Goal: Communication & Community: Answer question/provide support

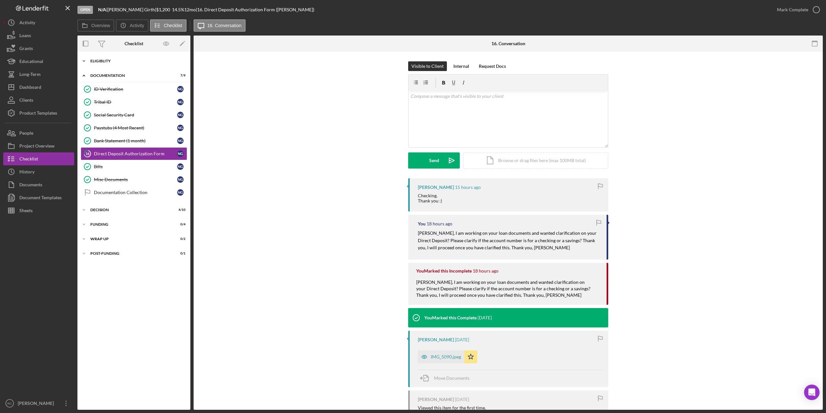
click at [93, 61] on div "Eligiblity" at bounding box center [136, 61] width 92 height 4
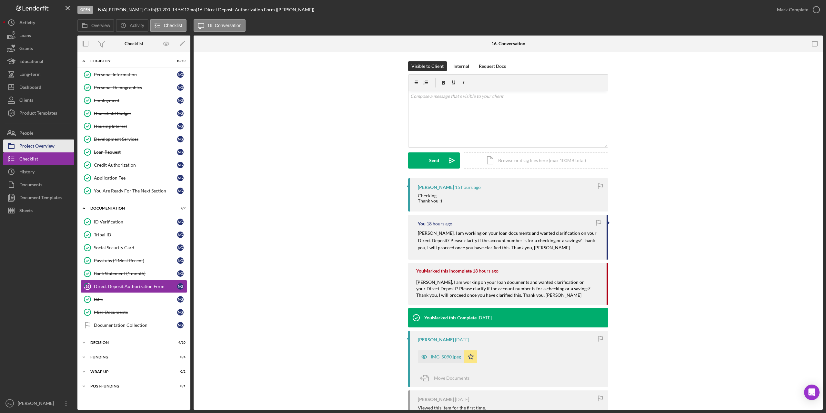
click at [39, 148] on div "Project Overview" at bounding box center [36, 146] width 35 height 15
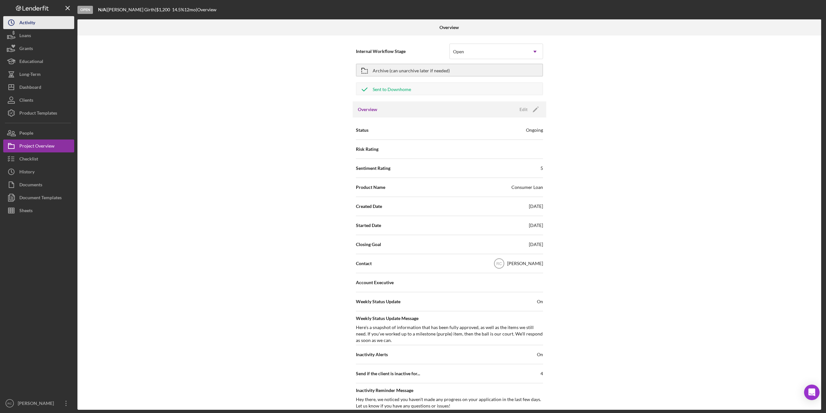
click at [28, 23] on div "Activity" at bounding box center [27, 23] width 16 height 15
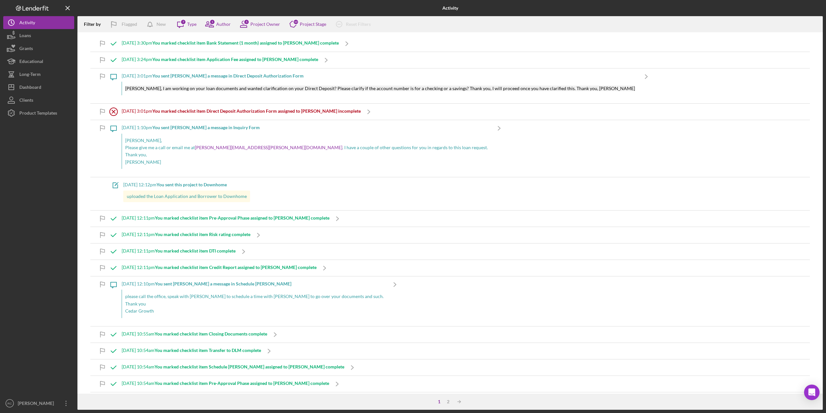
click at [180, 75] on b "You sent [PERSON_NAME] a message in Direct Deposit Authorization Form" at bounding box center [227, 75] width 151 height 5
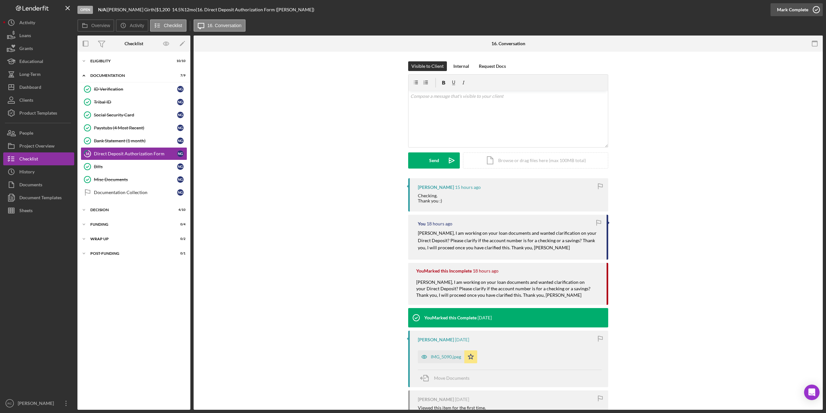
click at [816, 11] on icon "button" at bounding box center [816, 10] width 16 height 16
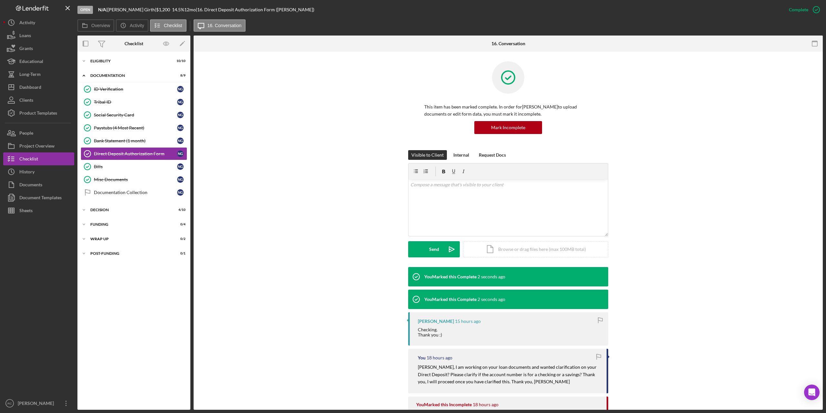
click at [237, 184] on div "Visible to Client Internal Request Docs v Color teal Color pink Remove color Ad…" at bounding box center [508, 208] width 610 height 117
click at [105, 209] on div "Decision" at bounding box center [136, 210] width 92 height 4
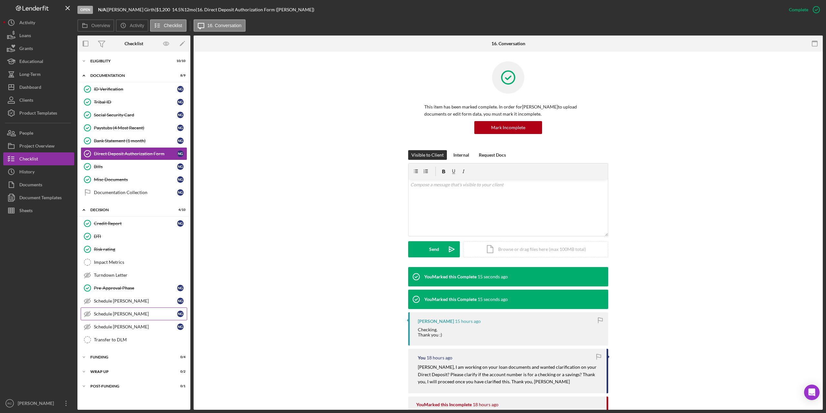
click at [118, 315] on div "Schedule [PERSON_NAME]" at bounding box center [135, 313] width 83 height 5
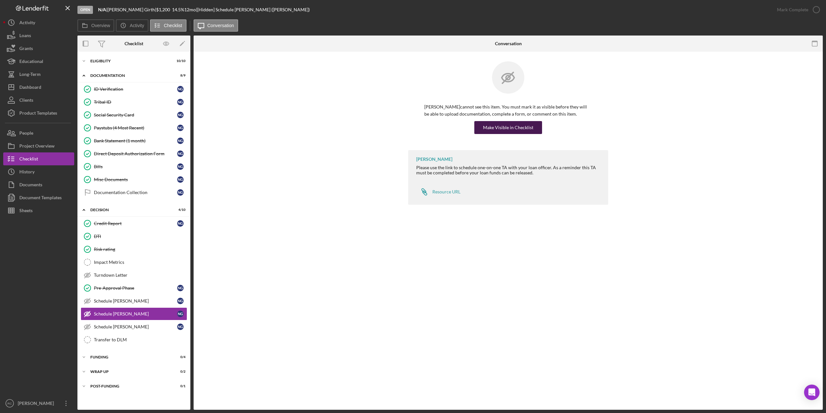
click at [513, 127] on div "Make Visible in Checklist" at bounding box center [508, 127] width 50 height 13
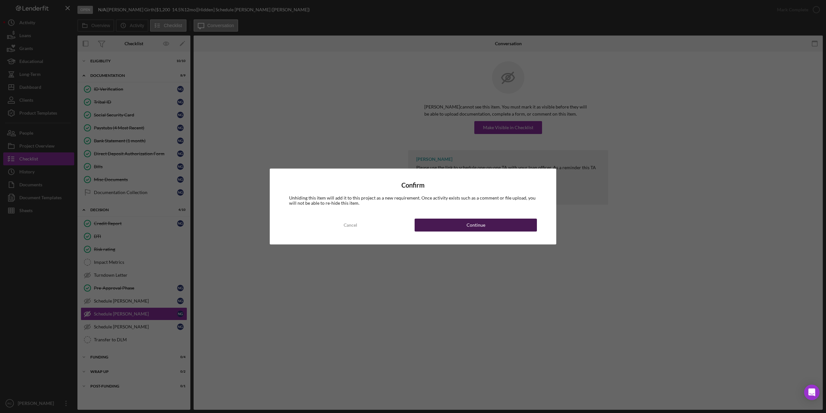
click at [480, 223] on div "Continue" at bounding box center [476, 224] width 19 height 13
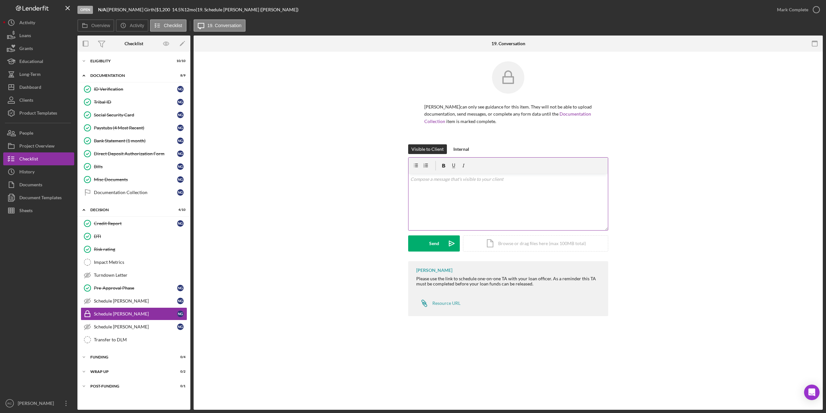
click at [450, 180] on p at bounding box center [508, 179] width 196 height 7
click at [432, 242] on div "Send" at bounding box center [434, 243] width 10 height 16
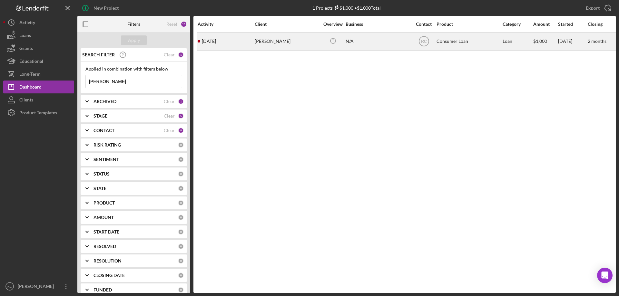
click at [285, 40] on div "[PERSON_NAME]" at bounding box center [287, 41] width 65 height 17
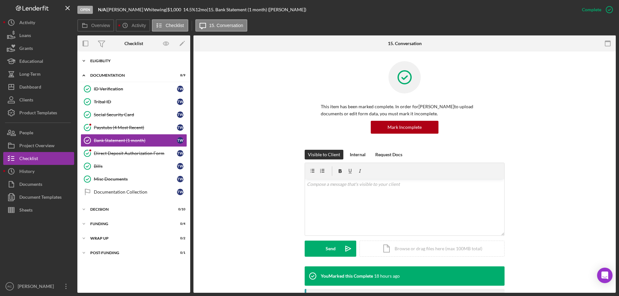
click at [106, 60] on div "Eligiblity" at bounding box center [136, 61] width 92 height 4
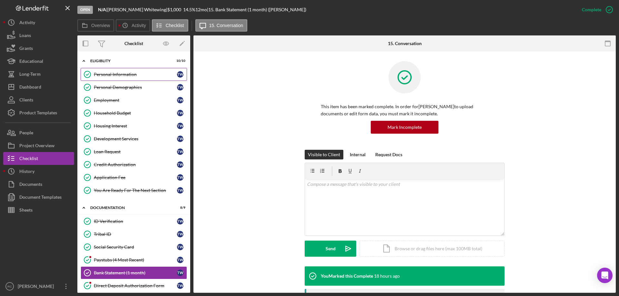
click at [122, 73] on div "Personal Information" at bounding box center [135, 74] width 83 height 5
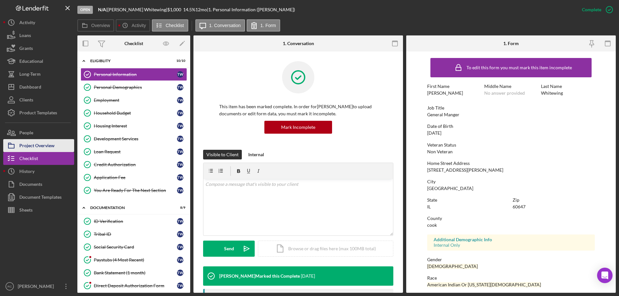
click at [55, 145] on button "Project Overview" at bounding box center [38, 145] width 71 height 13
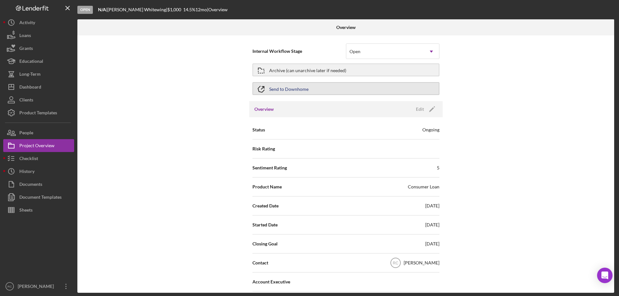
click at [330, 89] on button "Send to Downhome" at bounding box center [346, 88] width 187 height 13
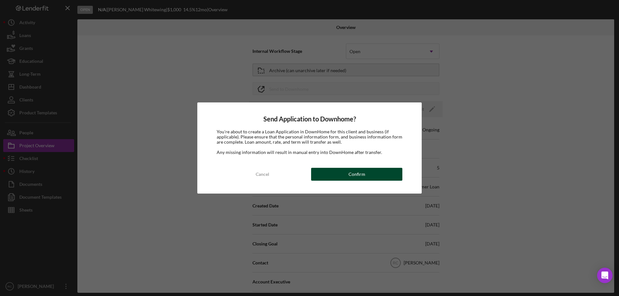
click at [358, 176] on div "Confirm" at bounding box center [357, 174] width 17 height 13
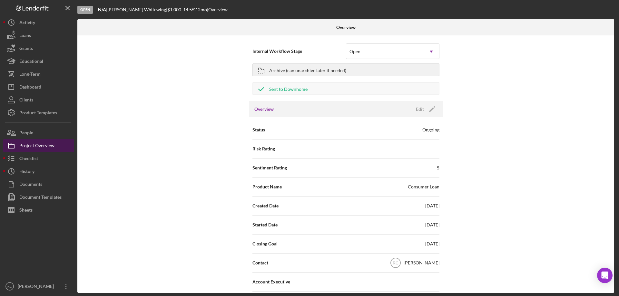
click at [35, 148] on div "Project Overview" at bounding box center [36, 146] width 35 height 15
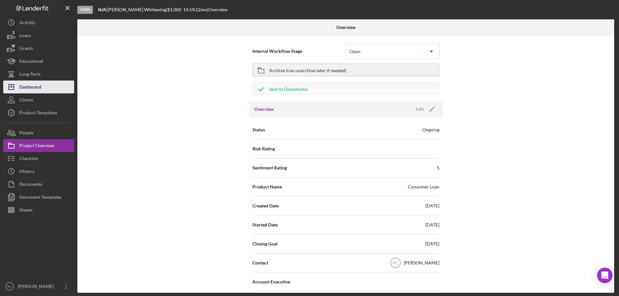
click at [26, 87] on div "Dashboard" at bounding box center [30, 88] width 22 height 15
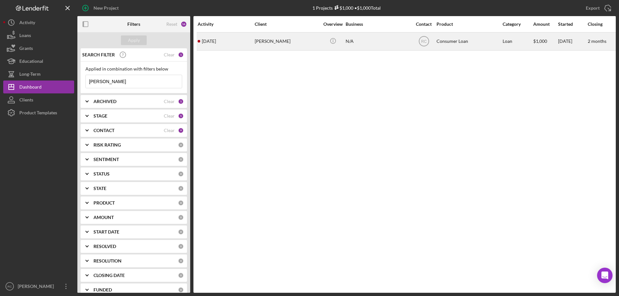
click at [284, 43] on div "[PERSON_NAME]" at bounding box center [287, 41] width 65 height 17
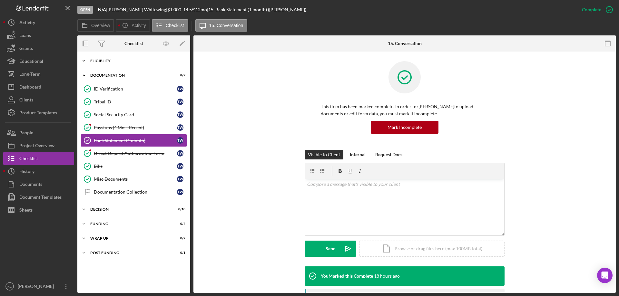
click at [127, 57] on div "Icon/Expander Eligiblity 10 / 10" at bounding box center [133, 61] width 113 height 13
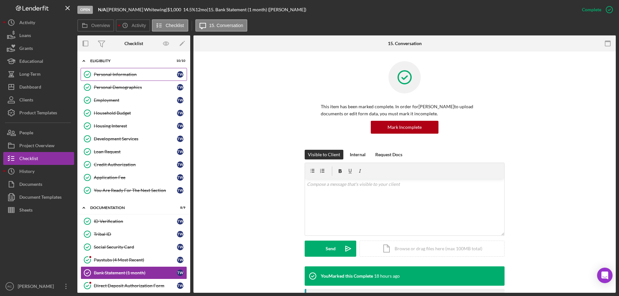
click at [128, 71] on link "Personal Information Personal Information T W" at bounding box center [134, 74] width 106 height 13
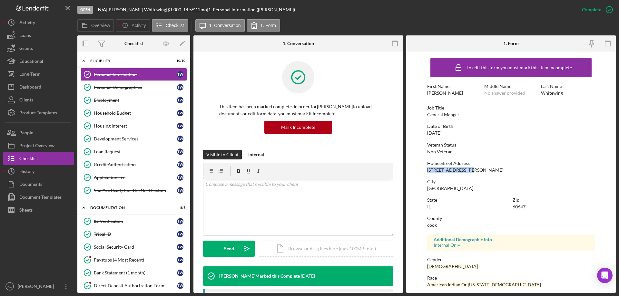
drag, startPoint x: 427, startPoint y: 172, endPoint x: 468, endPoint y: 170, distance: 40.7
click at [468, 170] on div "2744 N. Kimball Ave." at bounding box center [465, 170] width 76 height 5
copy div "2744 N. Kimball Ave"
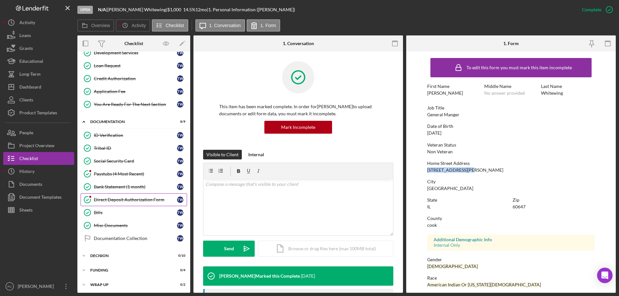
click at [124, 200] on div "Direct Deposit Authorization Form" at bounding box center [135, 199] width 83 height 5
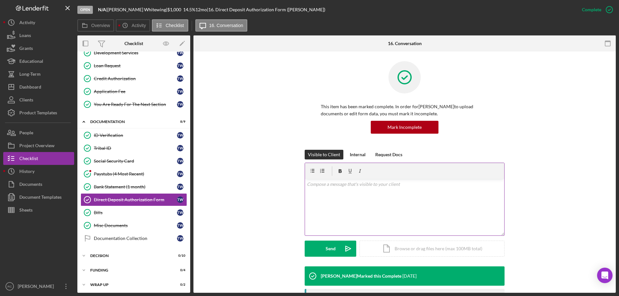
scroll to position [86, 0]
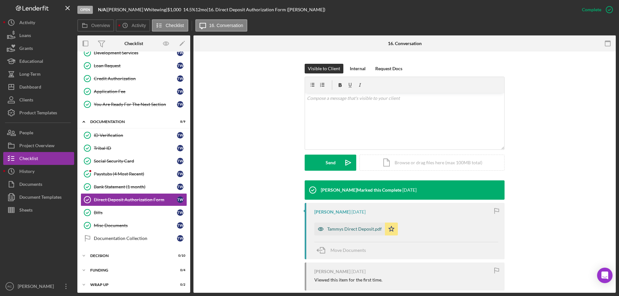
click at [360, 228] on div "Tammys Direct Deposit.pdf" at bounding box center [354, 229] width 55 height 5
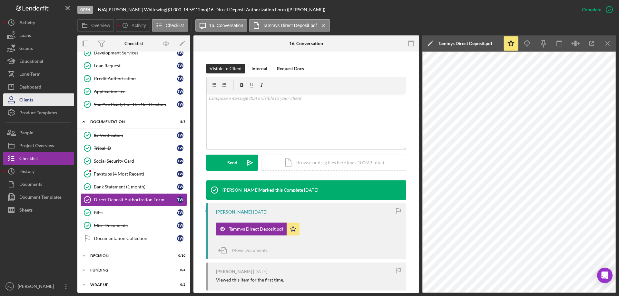
scroll to position [43, 0]
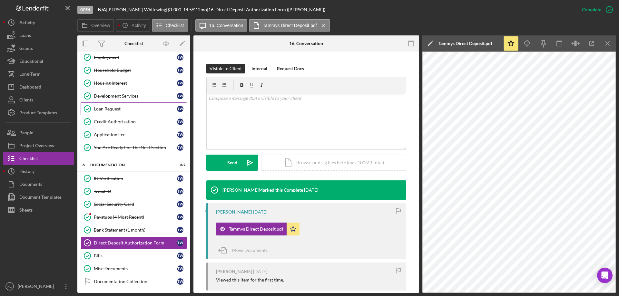
drag, startPoint x: 113, startPoint y: 108, endPoint x: 117, endPoint y: 110, distance: 4.3
click at [113, 108] on div "Loan Request" at bounding box center [135, 108] width 83 height 5
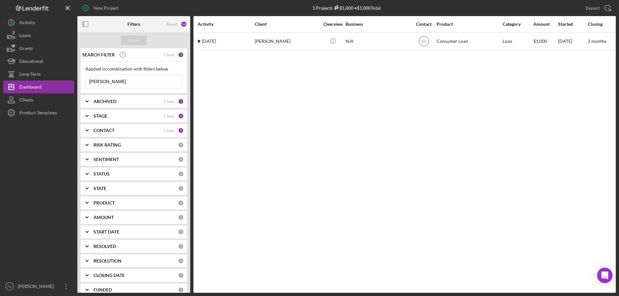
click at [120, 83] on input "[PERSON_NAME]" at bounding box center [134, 81] width 96 height 13
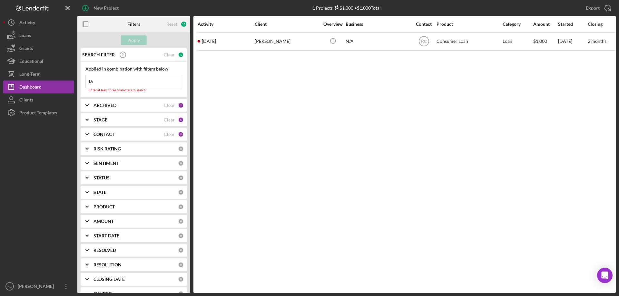
type input "t"
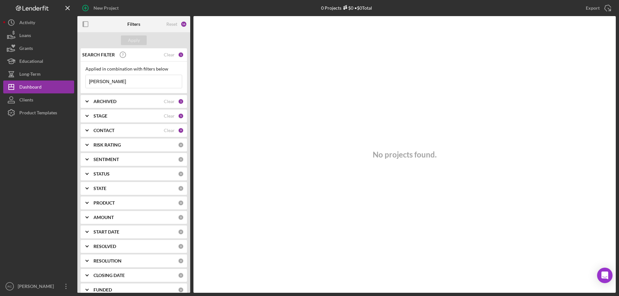
type input "[PERSON_NAME]"
click at [115, 102] on b "ARCHIVED" at bounding box center [105, 101] width 23 height 5
click at [93, 139] on div "Archived" at bounding box center [133, 140] width 97 height 10
click at [90, 140] on input "Archived" at bounding box center [89, 138] width 6 height 6
checkbox input "true"
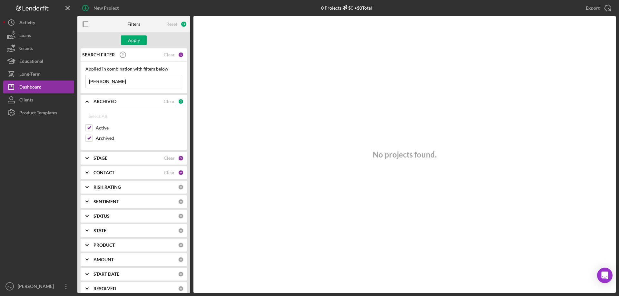
click at [93, 157] on icon "Icon/Expander" at bounding box center [87, 158] width 16 height 16
click at [129, 244] on div "CONTACT" at bounding box center [129, 246] width 70 height 5
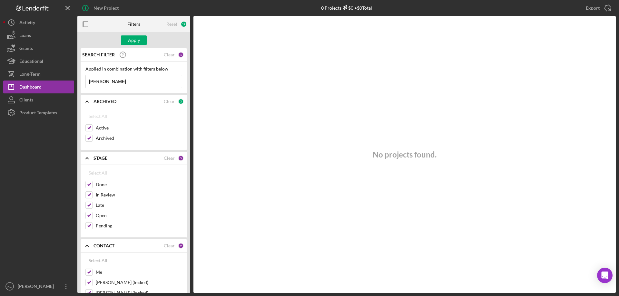
scroll to position [86, 0]
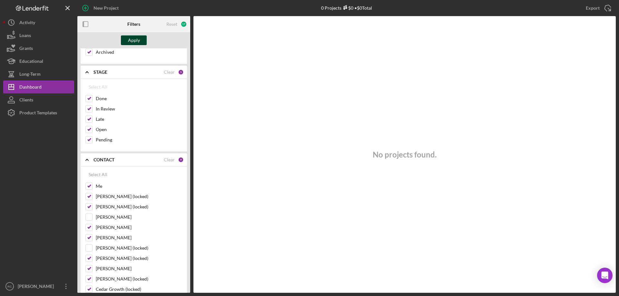
click at [135, 40] on div "Apply" at bounding box center [134, 40] width 12 height 10
click at [173, 23] on div "Reset" at bounding box center [171, 24] width 11 height 5
checkbox input "false"
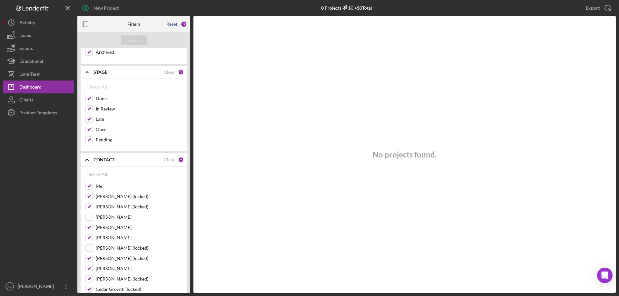
checkbox input "false"
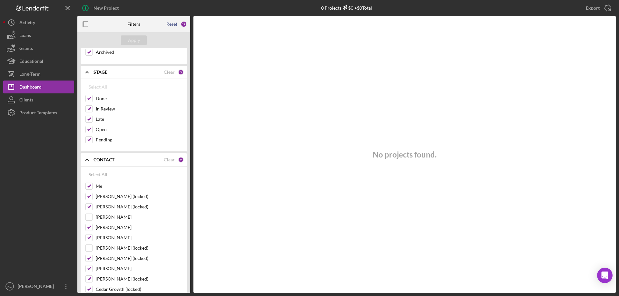
checkbox input "false"
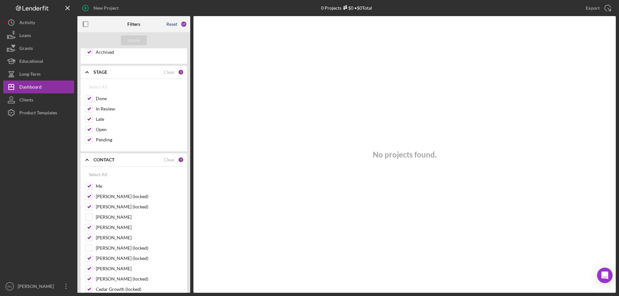
checkbox input "false"
click at [129, 39] on div "Apply" at bounding box center [134, 40] width 12 height 10
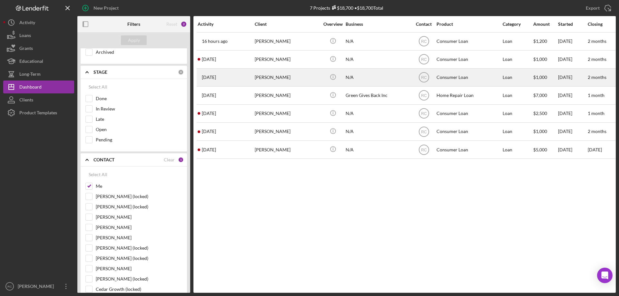
click at [274, 76] on div "Julia Monteen" at bounding box center [287, 77] width 65 height 17
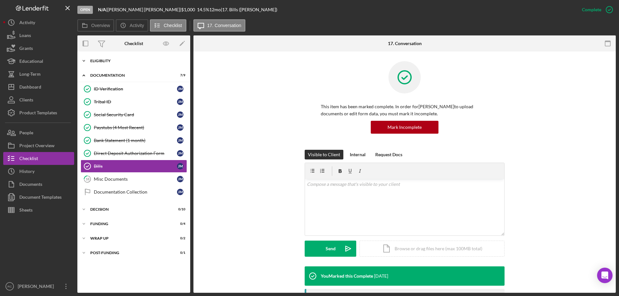
click at [113, 61] on div "Eligiblity" at bounding box center [136, 61] width 92 height 4
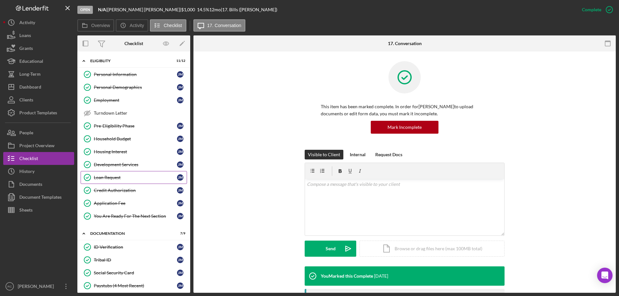
click at [117, 178] on div "Loan Request" at bounding box center [135, 177] width 83 height 5
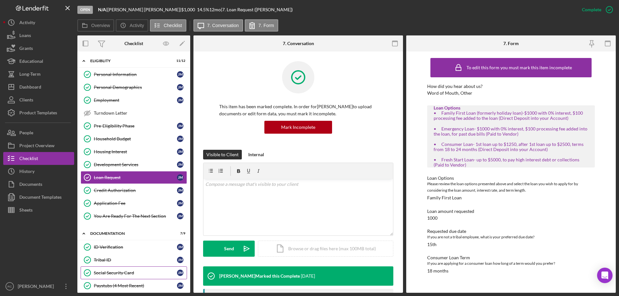
click at [129, 272] on div "Social Security Card" at bounding box center [135, 273] width 83 height 5
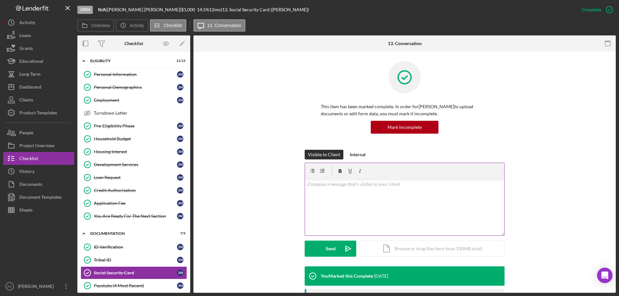
scroll to position [86, 0]
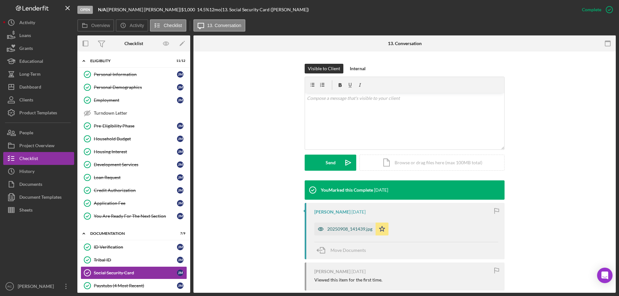
click at [359, 228] on div "20250908_141439.jpg" at bounding box center [349, 229] width 45 height 5
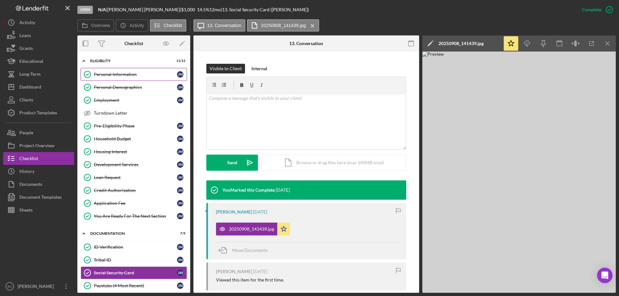
click at [118, 75] on div "Personal Information" at bounding box center [135, 74] width 83 height 5
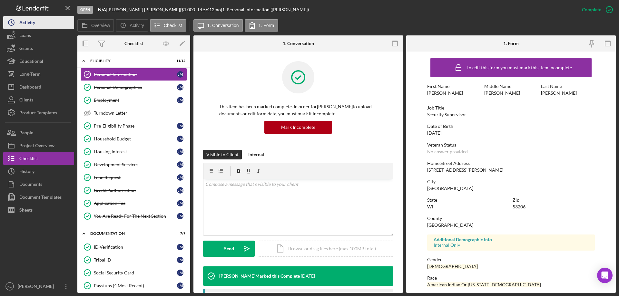
click at [29, 24] on div "Activity" at bounding box center [27, 23] width 16 height 15
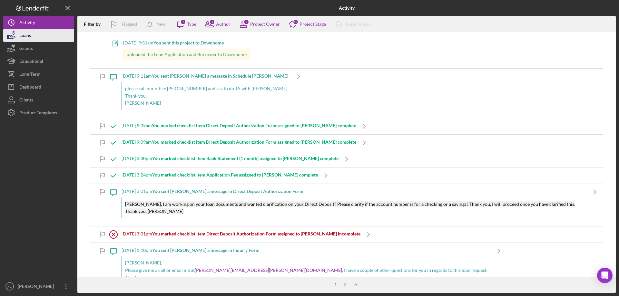
click at [30, 36] on div "Loans" at bounding box center [25, 36] width 12 height 15
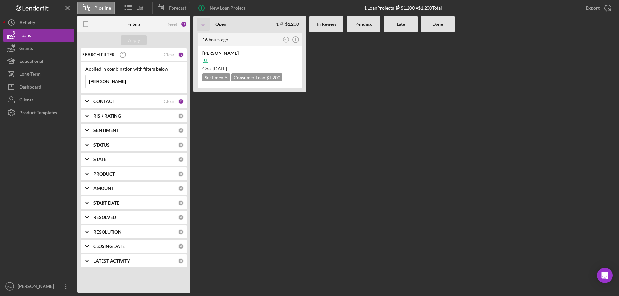
click at [114, 77] on input "nicole" at bounding box center [134, 81] width 96 height 13
type input "n"
type input "sharon"
click at [231, 54] on div "Sharon Thompson" at bounding box center [250, 53] width 95 height 6
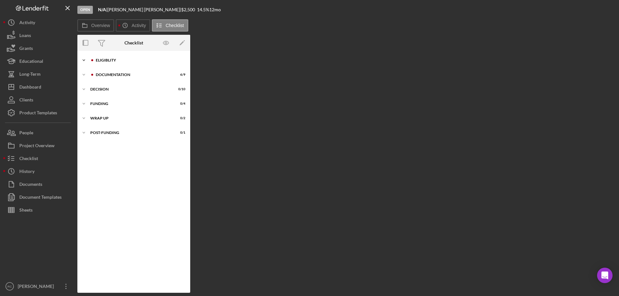
click at [111, 59] on div "Eligiblity" at bounding box center [139, 60] width 86 height 4
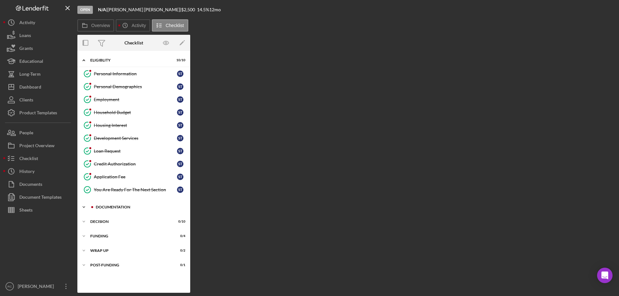
click at [114, 204] on div "Icon/Expander Documentation 6 / 9" at bounding box center [133, 207] width 113 height 13
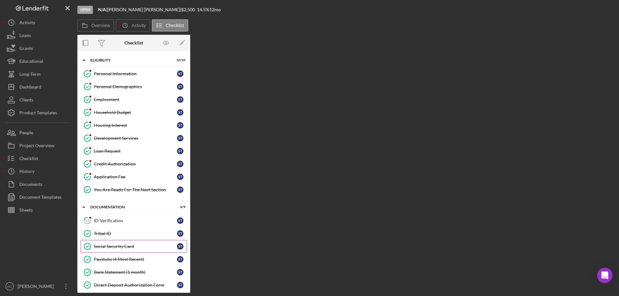
scroll to position [86, 0]
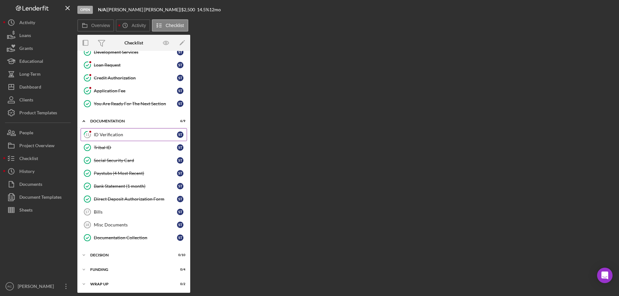
click at [112, 133] on div "ID Verification" at bounding box center [135, 134] width 83 height 5
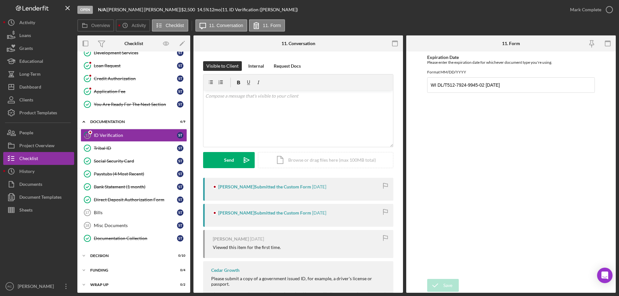
scroll to position [67, 0]
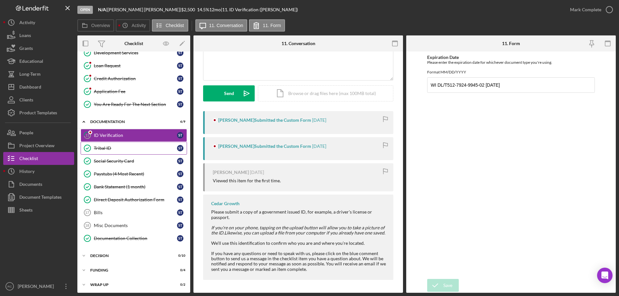
click at [104, 149] on div "Tribal ID" at bounding box center [135, 148] width 83 height 5
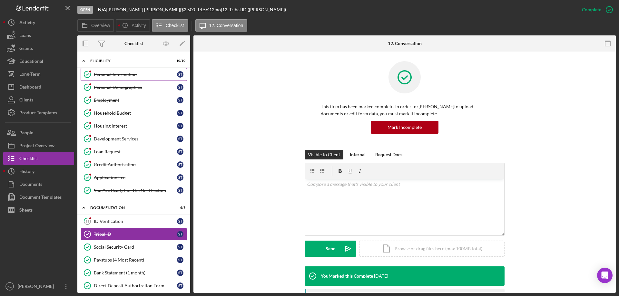
click at [128, 74] on div "Personal Information" at bounding box center [135, 74] width 83 height 5
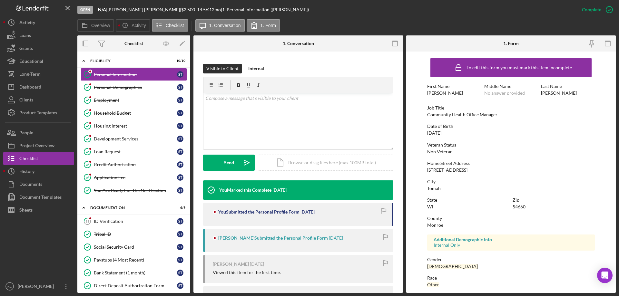
scroll to position [129, 0]
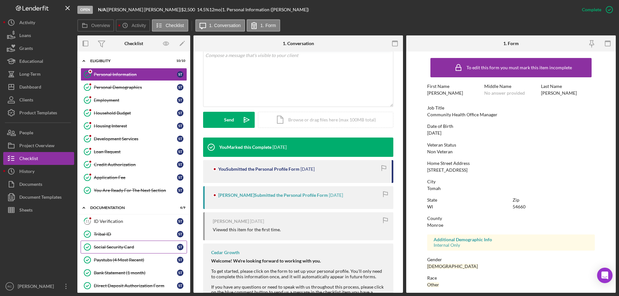
click at [119, 248] on div "Social Security Card" at bounding box center [135, 247] width 83 height 5
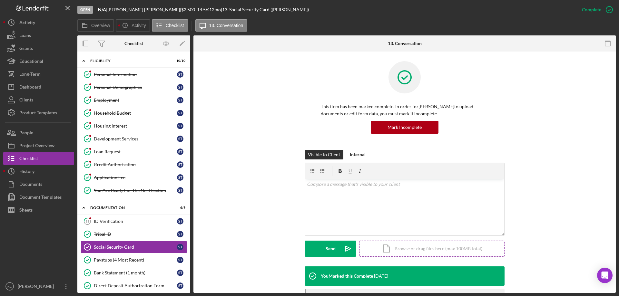
scroll to position [74, 0]
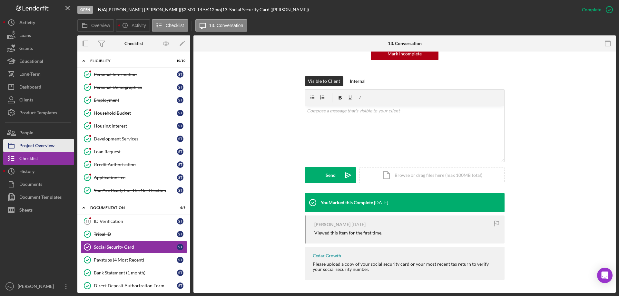
click at [35, 146] on div "Project Overview" at bounding box center [36, 146] width 35 height 15
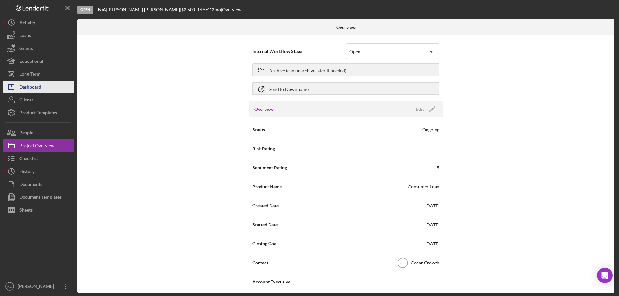
click at [31, 86] on div "Dashboard" at bounding box center [30, 88] width 22 height 15
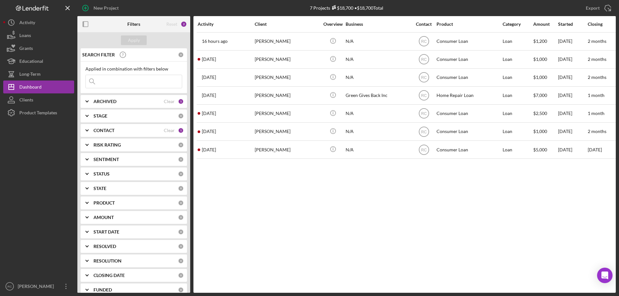
click at [113, 79] on input at bounding box center [134, 81] width 96 height 13
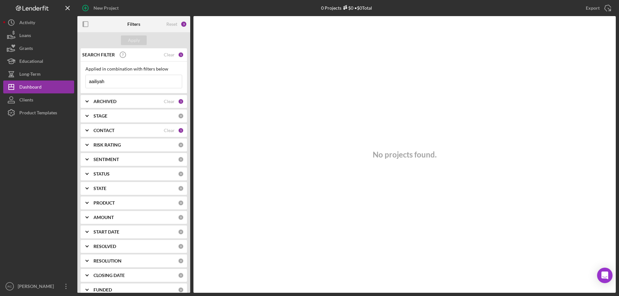
click at [128, 86] on input "aailiyah" at bounding box center [134, 81] width 96 height 13
type input "aailiyah"
click at [170, 55] on div "Clear" at bounding box center [169, 54] width 11 height 5
click at [110, 101] on b "ARCHIVED" at bounding box center [105, 101] width 23 height 5
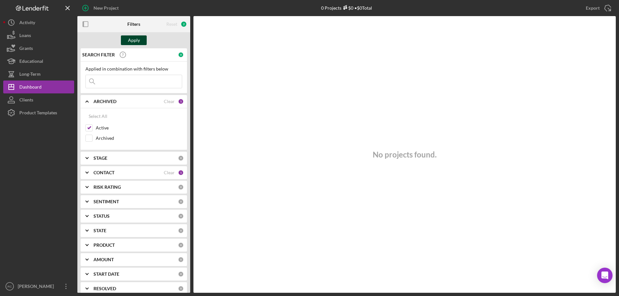
click at [137, 41] on div "Apply" at bounding box center [134, 40] width 12 height 10
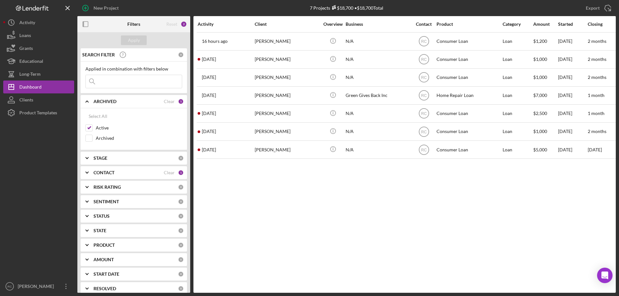
click at [105, 170] on div "CONTACT Clear 1" at bounding box center [139, 172] width 90 height 13
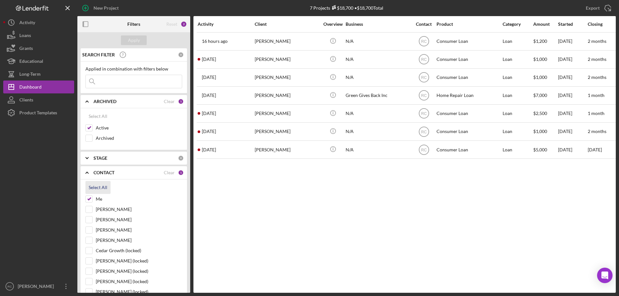
click at [102, 187] on div "Select All" at bounding box center [98, 187] width 19 height 13
checkbox input "true"
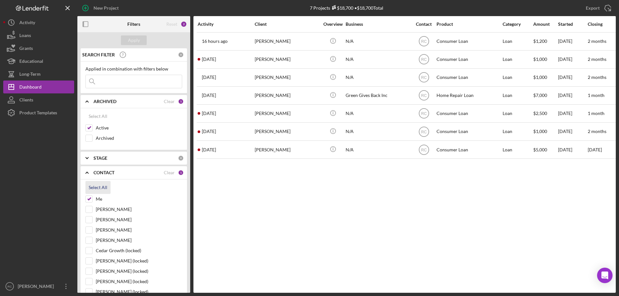
checkbox input "true"
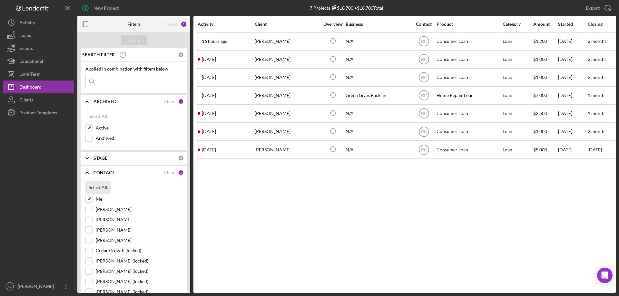
checkbox input "true"
click at [139, 36] on div "Apply" at bounding box center [134, 40] width 12 height 10
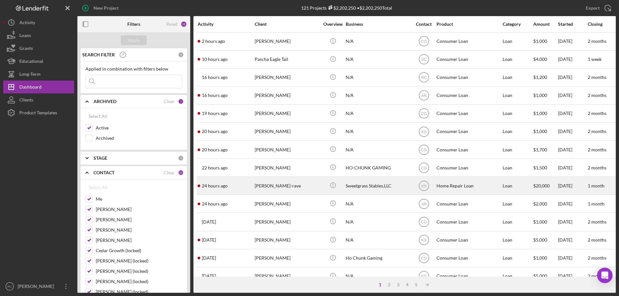
scroll to position [43, 0]
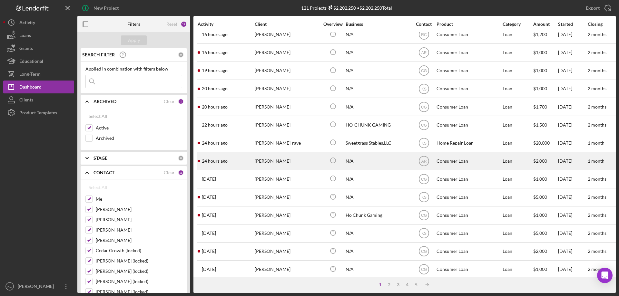
click at [289, 159] on div "Aaliyah Greengrass" at bounding box center [287, 161] width 65 height 17
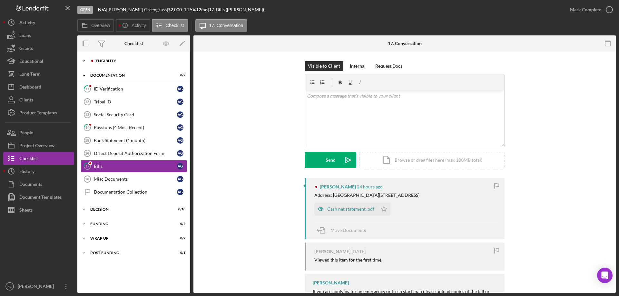
click at [104, 61] on div "Eligiblity" at bounding box center [139, 61] width 86 height 4
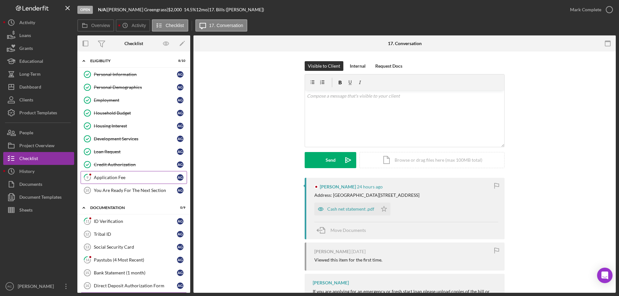
click at [112, 176] on div "Application Fee" at bounding box center [135, 177] width 83 height 5
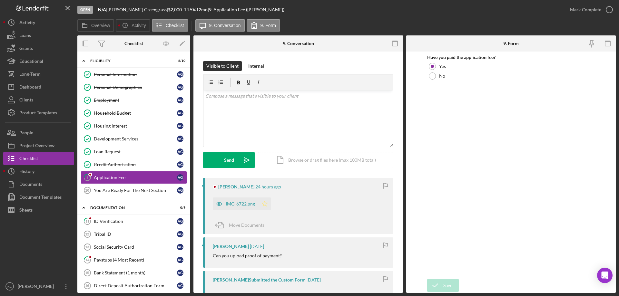
click at [265, 205] on icon "Icon/Star" at bounding box center [264, 204] width 13 height 13
click at [608, 9] on icon "button" at bounding box center [610, 10] width 16 height 16
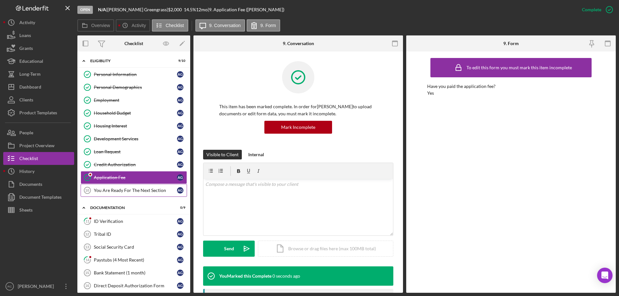
click at [128, 190] on div "You Are Ready For The Next Section" at bounding box center [135, 190] width 83 height 5
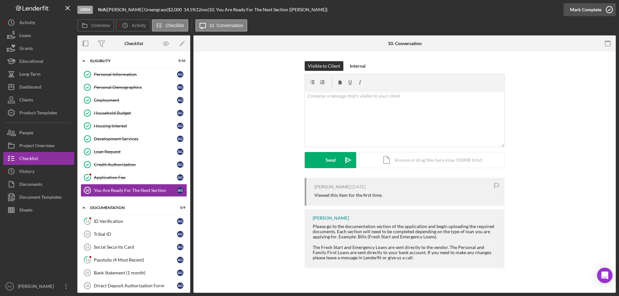
click at [610, 7] on icon "button" at bounding box center [610, 10] width 16 height 16
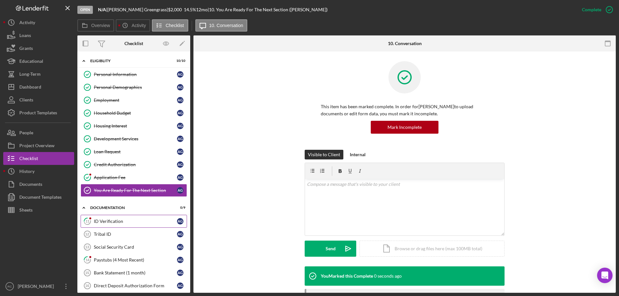
click at [116, 221] on div "ID Verification" at bounding box center [135, 221] width 83 height 5
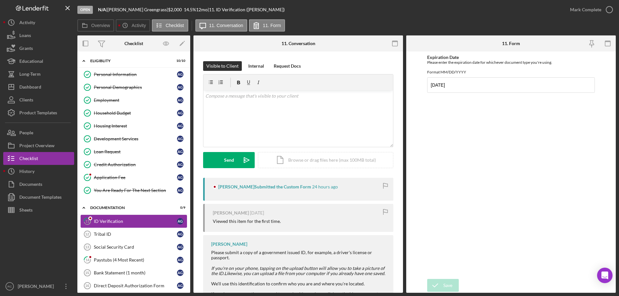
click at [100, 227] on link "11 ID Verification A G" at bounding box center [134, 221] width 106 height 13
click at [100, 231] on link "Tribal ID 12 Tribal ID A G" at bounding box center [134, 234] width 106 height 13
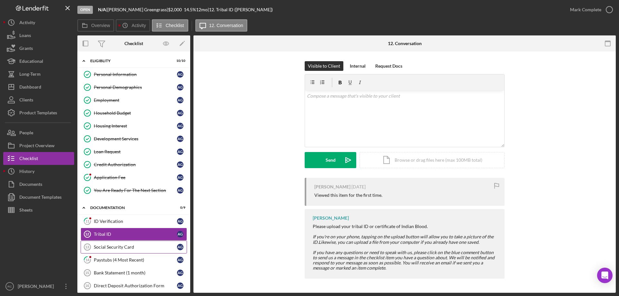
click at [126, 248] on div "Social Security Card" at bounding box center [135, 247] width 83 height 5
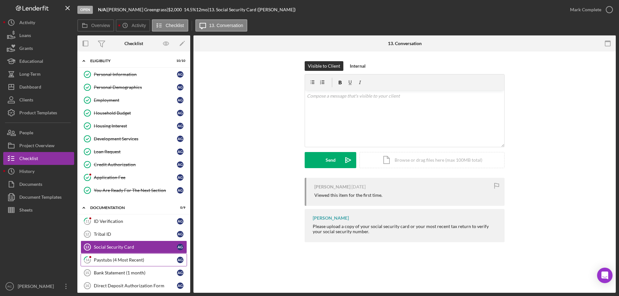
click at [127, 259] on div "Paystubs (4 Most Recent)" at bounding box center [135, 260] width 83 height 5
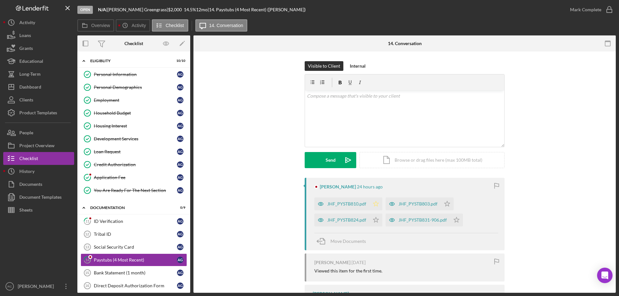
click at [374, 204] on polygon "button" at bounding box center [376, 203] width 5 height 5
click at [375, 219] on polygon "button" at bounding box center [376, 219] width 5 height 5
click at [454, 219] on polygon "button" at bounding box center [456, 219] width 5 height 5
click at [446, 204] on icon "Icon/Star" at bounding box center [447, 204] width 13 height 13
click at [611, 10] on icon "button" at bounding box center [610, 10] width 16 height 16
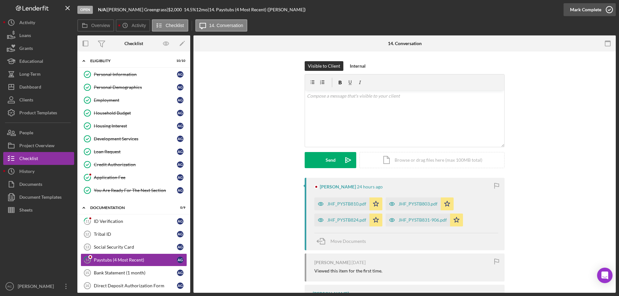
click at [611, 10] on icon "button" at bounding box center [610, 10] width 16 height 16
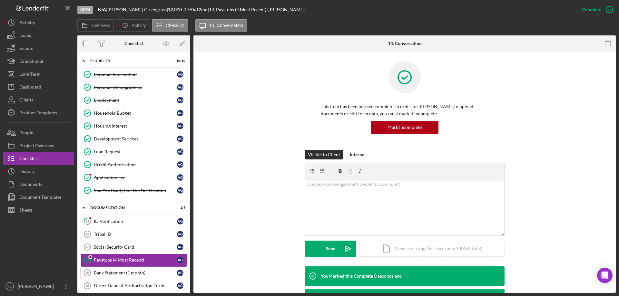
click at [117, 271] on div "Bank Statement (1 month)" at bounding box center [135, 273] width 83 height 5
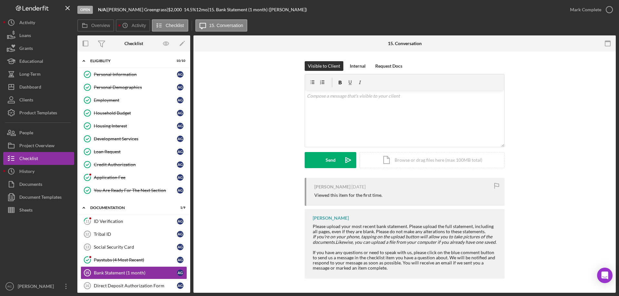
scroll to position [86, 0]
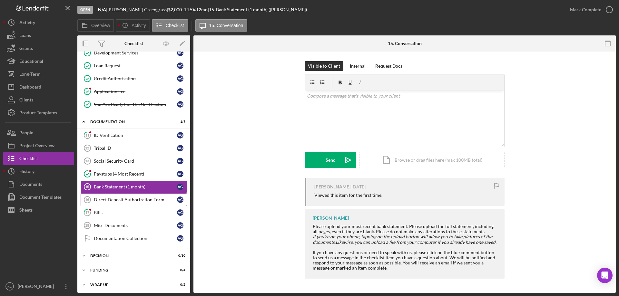
click at [139, 201] on div "Direct Deposit Authorization Form" at bounding box center [135, 199] width 83 height 5
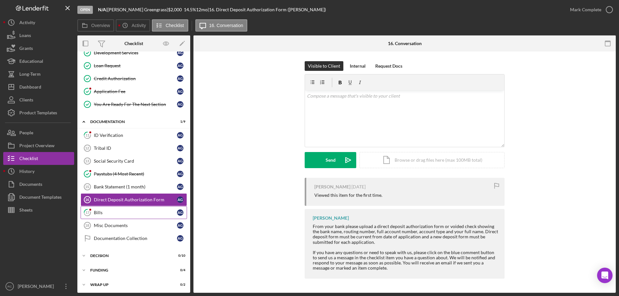
click at [101, 213] on div "Bills" at bounding box center [135, 212] width 83 height 5
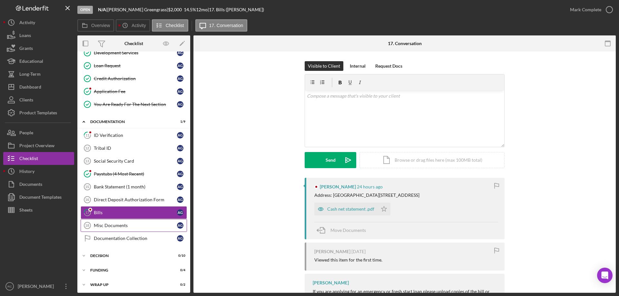
click at [111, 227] on div "Misc Documents" at bounding box center [135, 225] width 83 height 5
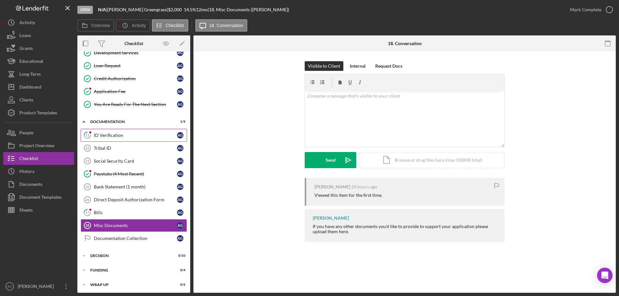
click at [106, 134] on div "ID Verification" at bounding box center [135, 135] width 83 height 5
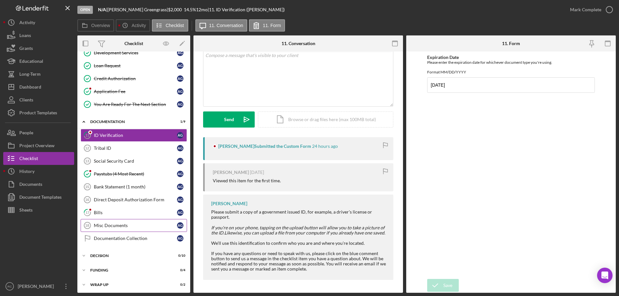
scroll to position [103, 0]
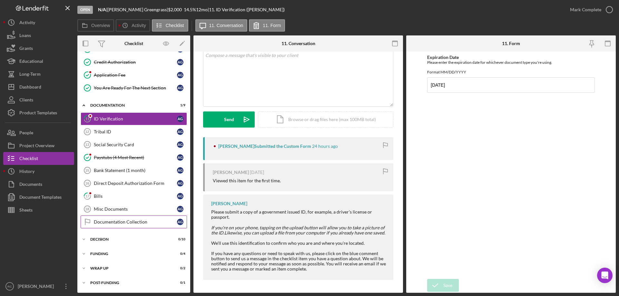
click at [121, 224] on div "Documentation Collection" at bounding box center [135, 222] width 83 height 5
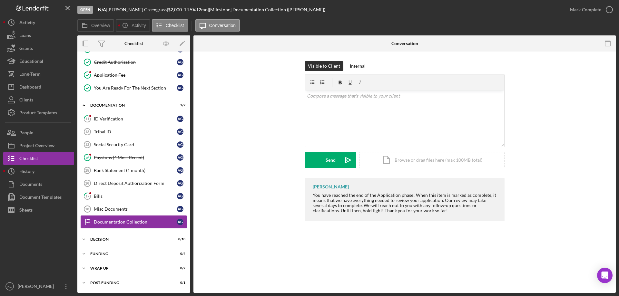
scroll to position [103, 0]
click at [117, 208] on div "Misc Documents" at bounding box center [135, 209] width 83 height 5
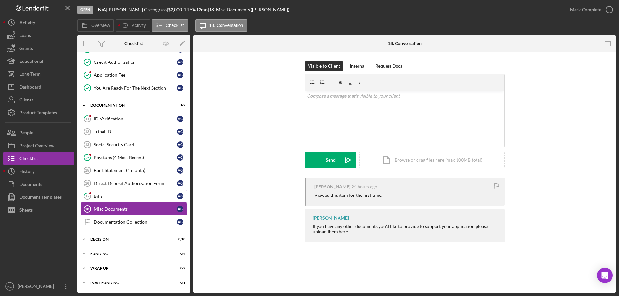
click at [104, 196] on div "Bills" at bounding box center [135, 196] width 83 height 5
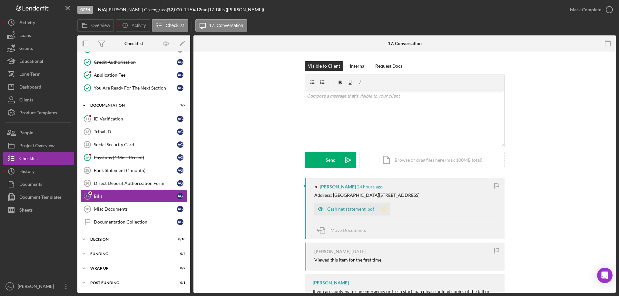
click at [385, 212] on polygon "button" at bounding box center [384, 208] width 5 height 5
click at [610, 11] on icon "button" at bounding box center [610, 10] width 16 height 16
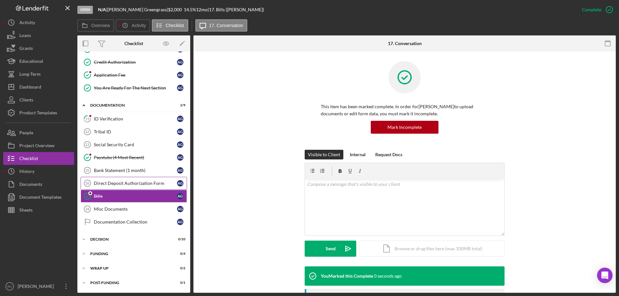
click at [144, 185] on div "Direct Deposit Authorization Form" at bounding box center [135, 183] width 83 height 5
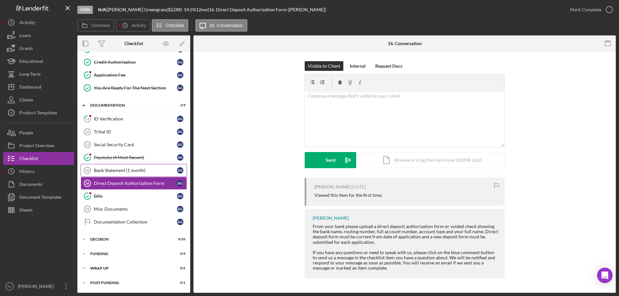
click at [125, 169] on div "Bank Statement (1 month)" at bounding box center [135, 170] width 83 height 5
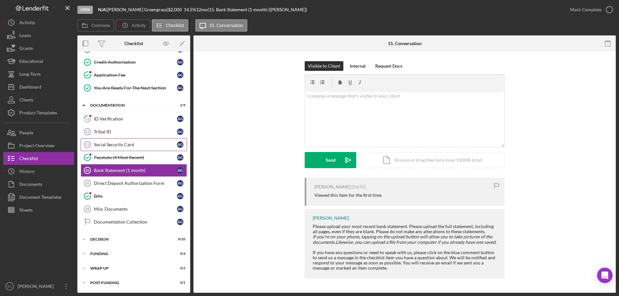
click at [132, 145] on div "Social Security Card" at bounding box center [135, 144] width 83 height 5
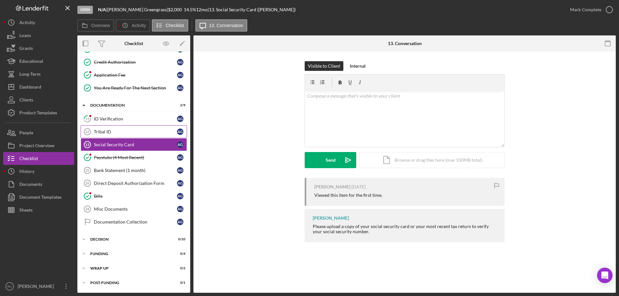
click at [116, 134] on div "Tribal ID" at bounding box center [135, 131] width 83 height 5
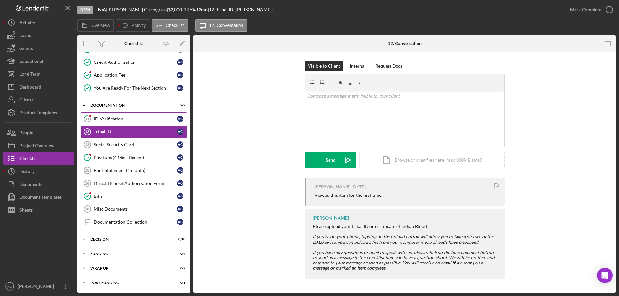
drag, startPoint x: 100, startPoint y: 121, endPoint x: 119, endPoint y: 124, distance: 19.2
click at [100, 122] on div "ID Verification" at bounding box center [135, 118] width 83 height 5
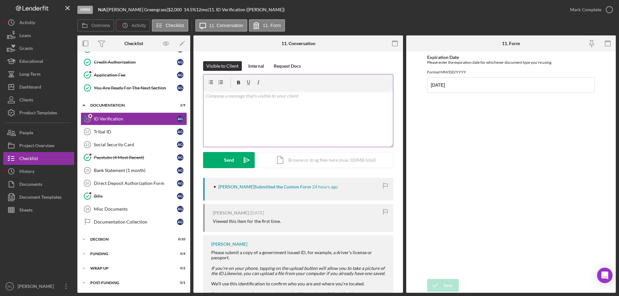
click at [255, 100] on div "v Color teal Color pink Remove color Add row above Add row below Add column bef…" at bounding box center [299, 119] width 190 height 56
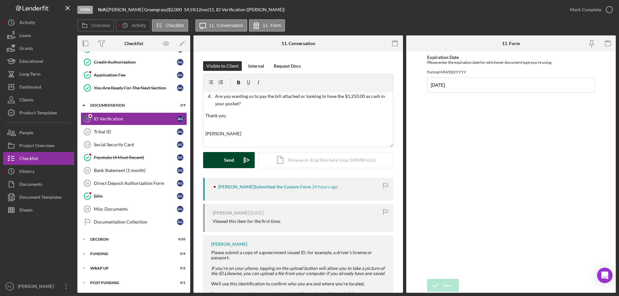
click at [229, 163] on div "Send" at bounding box center [229, 160] width 10 height 16
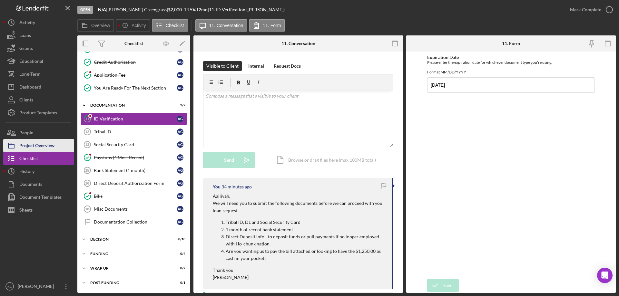
click at [36, 144] on div "Project Overview" at bounding box center [36, 146] width 35 height 15
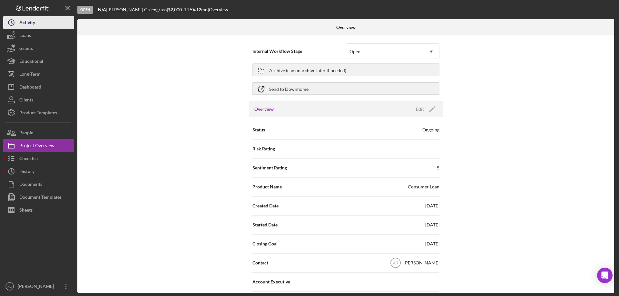
click at [34, 26] on div "Activity" at bounding box center [27, 23] width 16 height 15
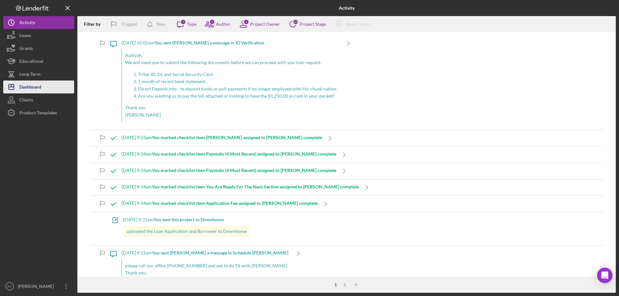
click at [32, 84] on div "Dashboard" at bounding box center [30, 88] width 22 height 15
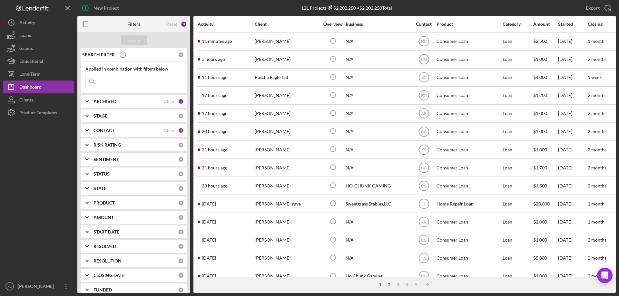
click at [388, 284] on div "2" at bounding box center [389, 285] width 9 height 5
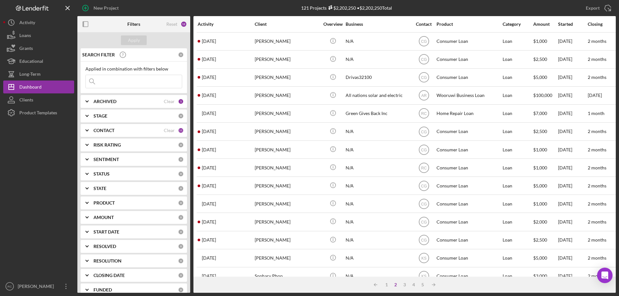
click at [111, 82] on input at bounding box center [134, 81] width 96 height 13
type input "tammy"
click at [139, 40] on div "Apply" at bounding box center [134, 40] width 12 height 10
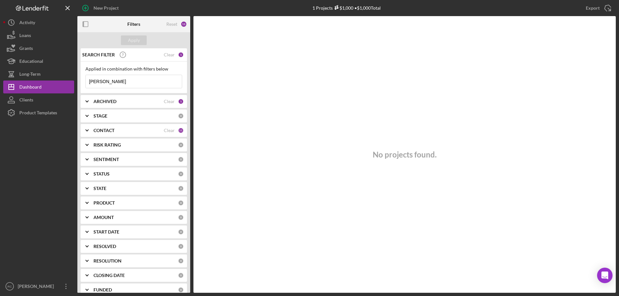
click at [136, 100] on div "ARCHIVED" at bounding box center [129, 101] width 70 height 5
click at [99, 156] on div "STAGE 0" at bounding box center [139, 158] width 90 height 13
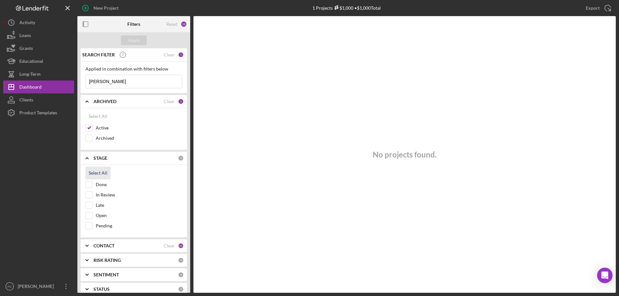
click at [98, 174] on div "Select All" at bounding box center [98, 173] width 19 height 13
checkbox input "true"
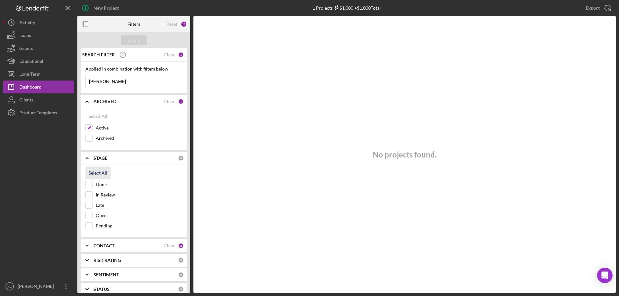
checkbox input "true"
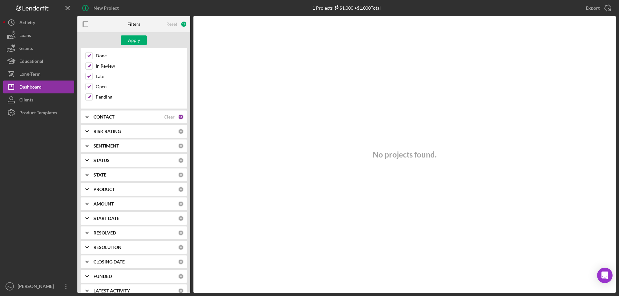
click at [105, 117] on b "CONTACT" at bounding box center [104, 117] width 21 height 5
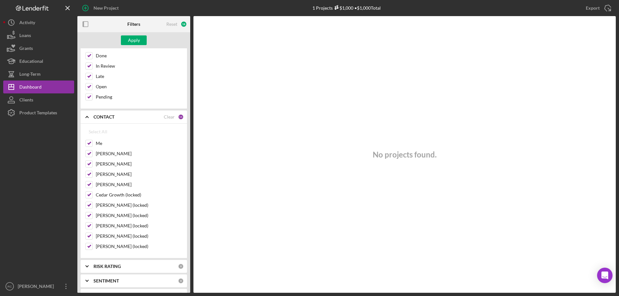
scroll to position [0, 0]
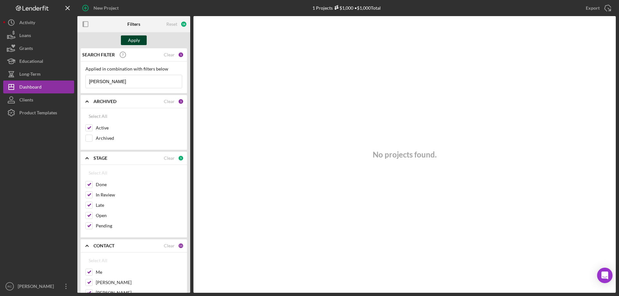
click at [139, 41] on div "Apply" at bounding box center [134, 40] width 12 height 10
click at [33, 24] on div "Activity" at bounding box center [27, 23] width 16 height 15
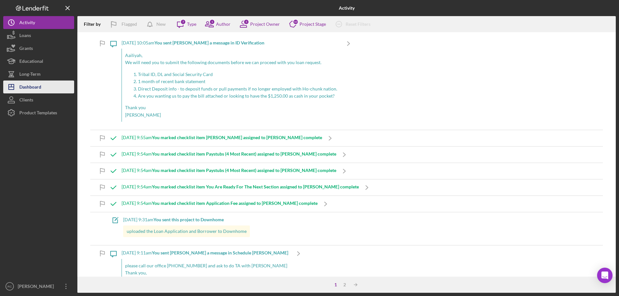
click at [36, 85] on div "Dashboard" at bounding box center [30, 88] width 22 height 15
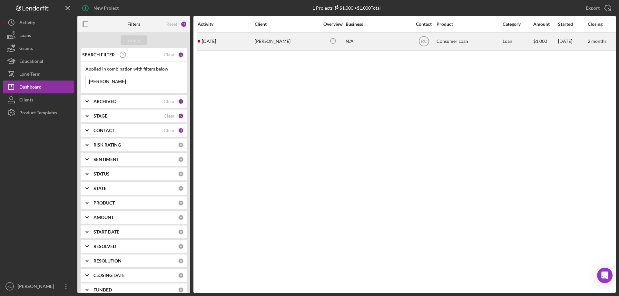
click at [279, 41] on div "Tammy Whitewing" at bounding box center [287, 41] width 65 height 17
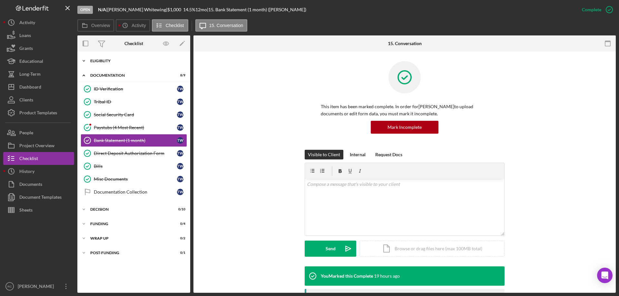
click at [119, 63] on div "Eligiblity" at bounding box center [136, 61] width 92 height 4
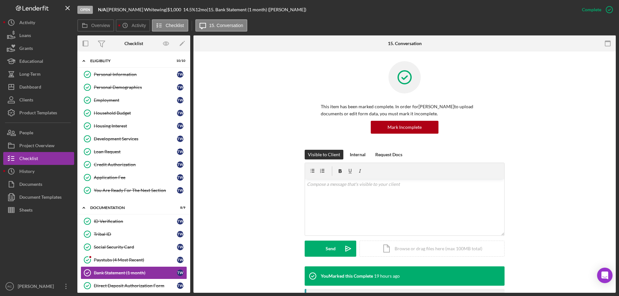
drag, startPoint x: 116, startPoint y: 72, endPoint x: 246, endPoint y: 101, distance: 133.0
click at [116, 72] on div "Personal Information" at bounding box center [135, 74] width 83 height 5
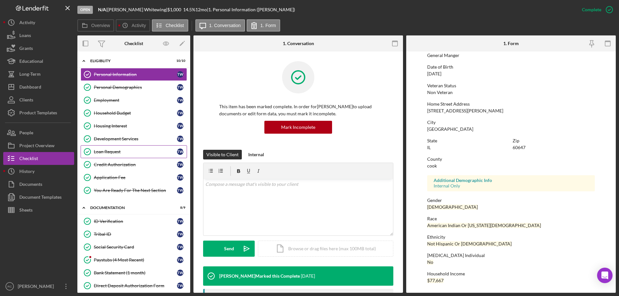
scroll to position [43, 0]
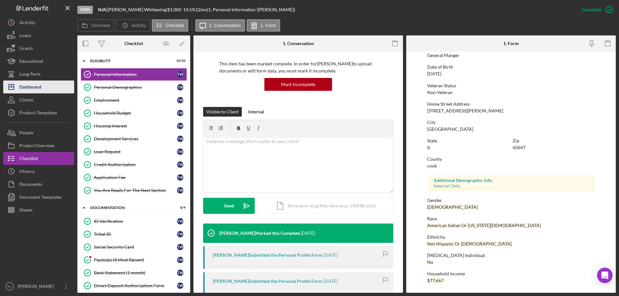
click at [27, 89] on div "Dashboard" at bounding box center [30, 88] width 22 height 15
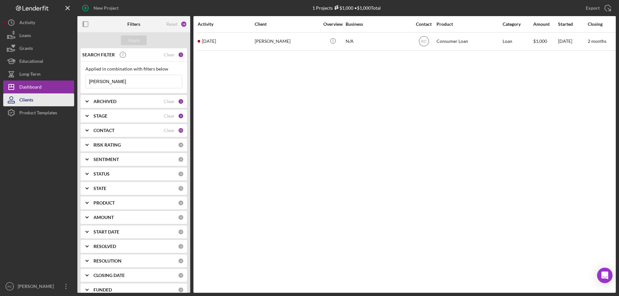
click at [31, 99] on div "Clients" at bounding box center [26, 101] width 14 height 15
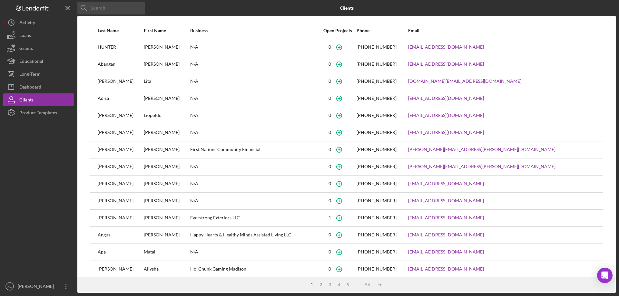
click at [133, 7] on input at bounding box center [111, 8] width 68 height 13
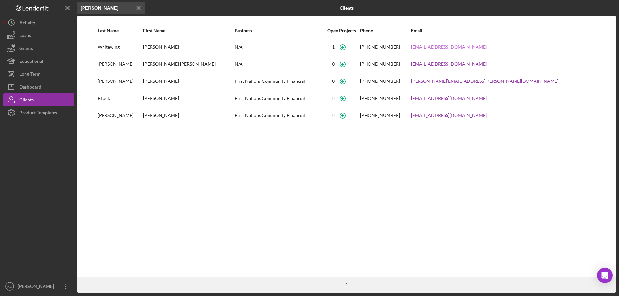
type input "tammy"
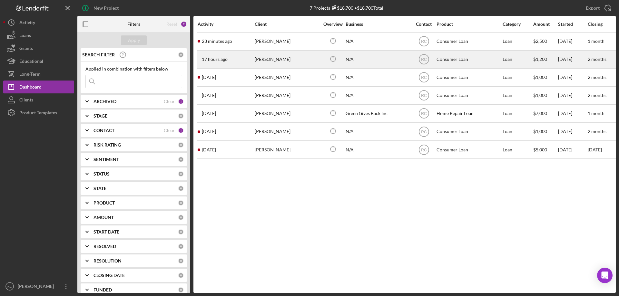
click at [273, 61] on div "[PERSON_NAME]" at bounding box center [287, 59] width 65 height 17
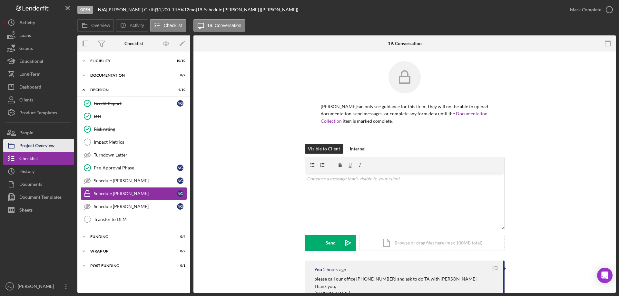
click at [51, 144] on div "Project Overview" at bounding box center [36, 146] width 35 height 15
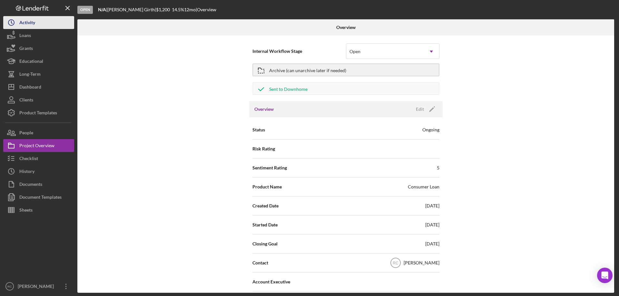
click at [29, 25] on div "Activity" at bounding box center [27, 23] width 16 height 15
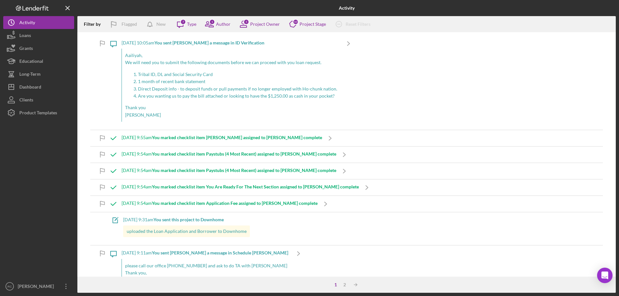
scroll to position [86, 0]
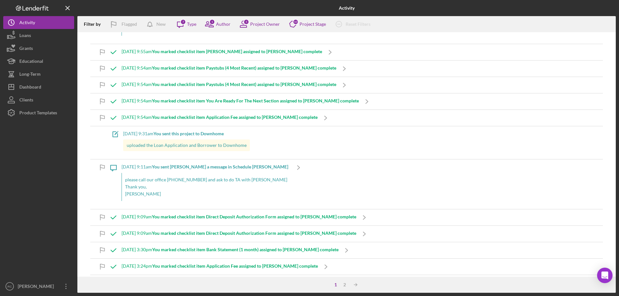
click at [196, 164] on div "[DATE] 9:11am You sent [PERSON_NAME] a message in Schedule [PERSON_NAME] please…" at bounding box center [206, 184] width 169 height 49
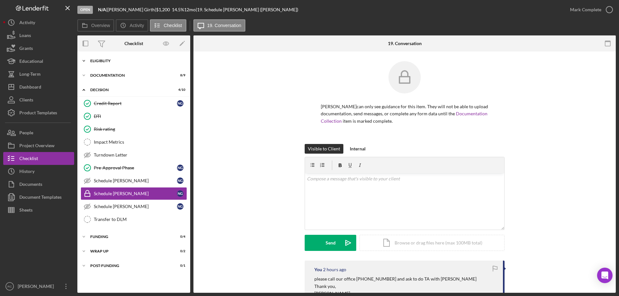
click at [105, 57] on div "Icon/Expander Eligiblity 10 / 10" at bounding box center [133, 61] width 113 height 13
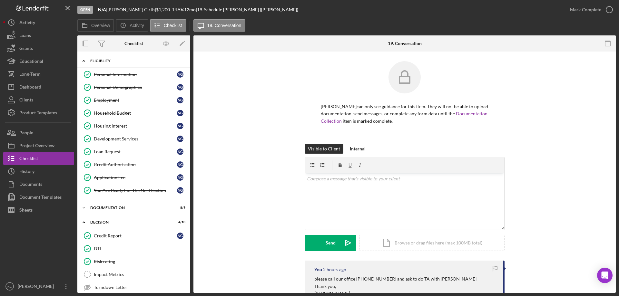
click at [105, 57] on div "Icon/Expander Eligiblity 10 / 10" at bounding box center [133, 61] width 113 height 13
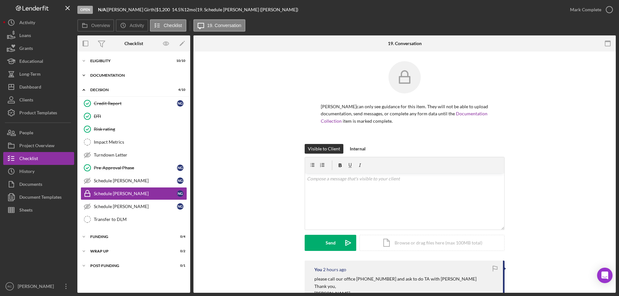
click at [116, 74] on div "Documentation" at bounding box center [136, 76] width 92 height 4
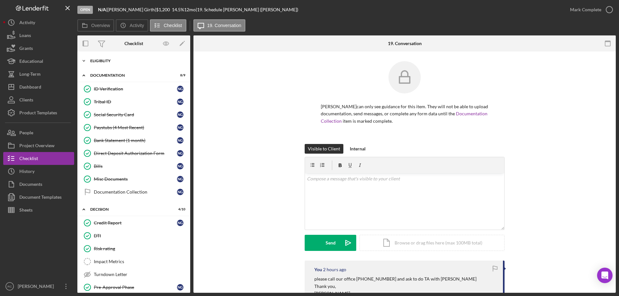
click at [104, 60] on div "Eligiblity" at bounding box center [136, 61] width 92 height 4
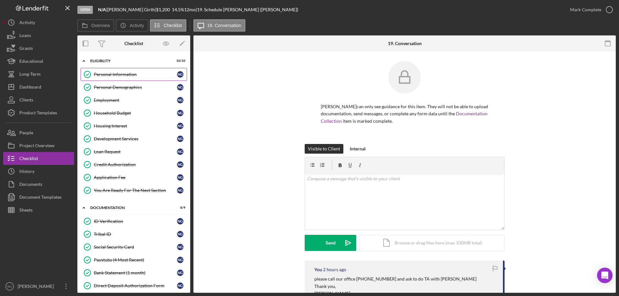
click at [118, 74] on div "Personal Information" at bounding box center [135, 74] width 83 height 5
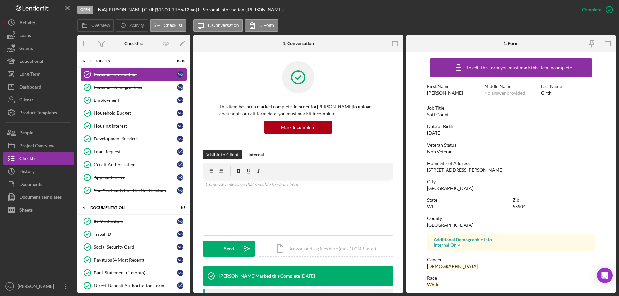
scroll to position [59, 0]
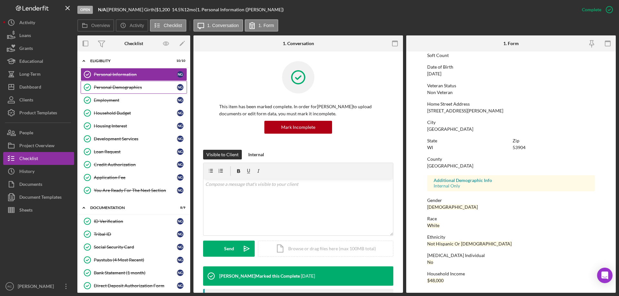
click at [109, 87] on div "Personal Demographics" at bounding box center [135, 87] width 83 height 5
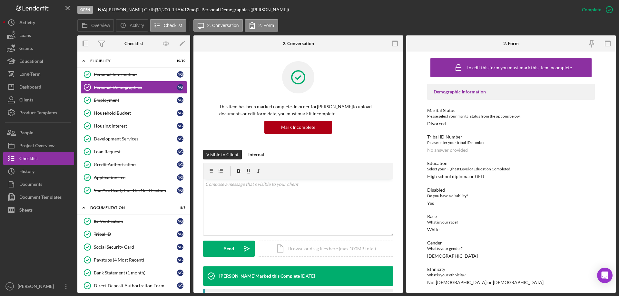
scroll to position [75, 0]
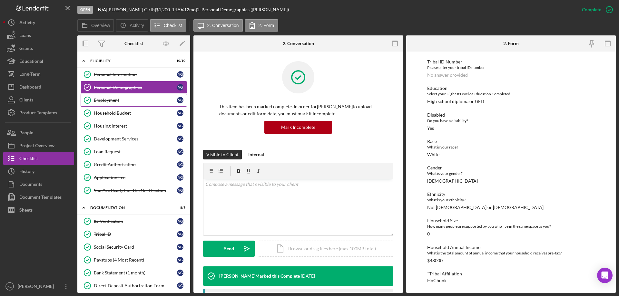
click at [115, 100] on div "Employment" at bounding box center [135, 100] width 83 height 5
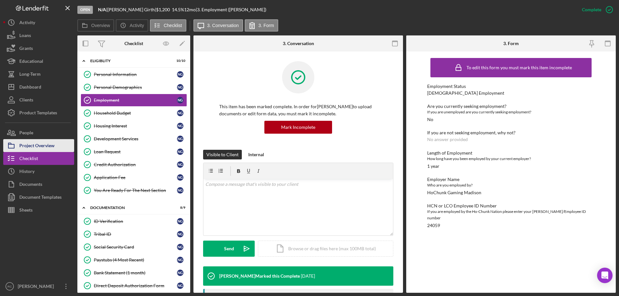
click at [38, 145] on div "Project Overview" at bounding box center [36, 146] width 35 height 15
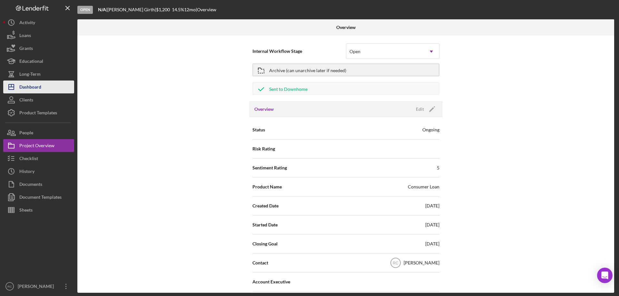
click at [33, 84] on div "Dashboard" at bounding box center [30, 88] width 22 height 15
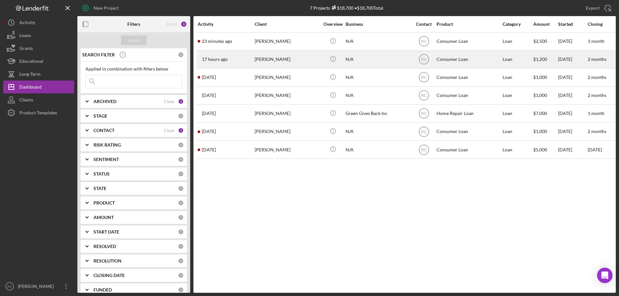
click at [275, 60] on div "Nicole Girth" at bounding box center [287, 59] width 65 height 17
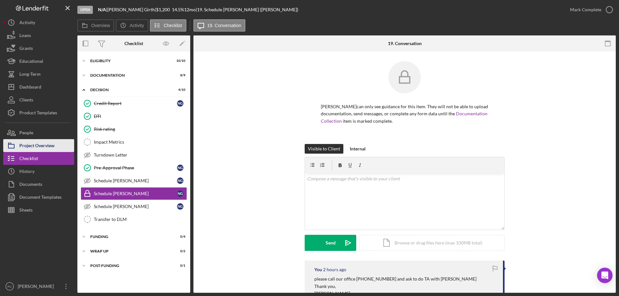
click at [45, 145] on div "Project Overview" at bounding box center [36, 146] width 35 height 15
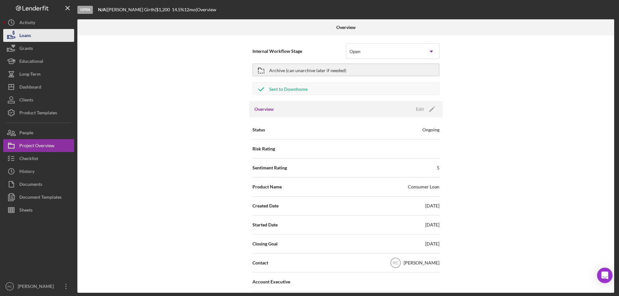
click at [26, 34] on div "Loans" at bounding box center [25, 36] width 12 height 15
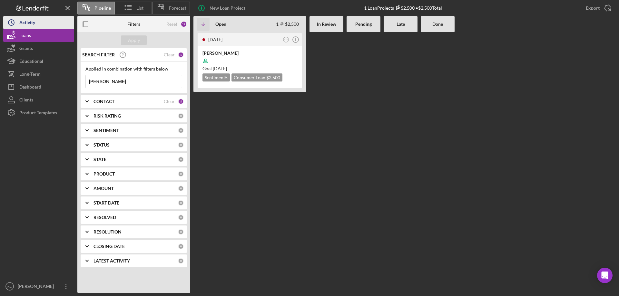
click at [26, 23] on div "Activity" at bounding box center [27, 23] width 16 height 15
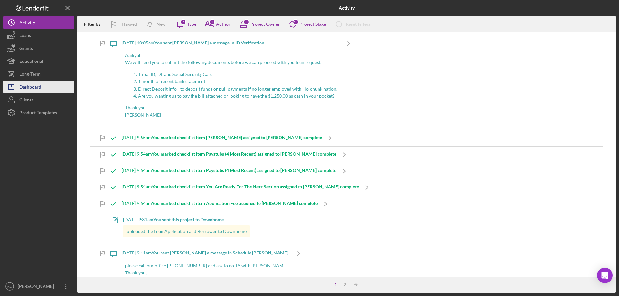
click at [33, 87] on div "Dashboard" at bounding box center [30, 88] width 22 height 15
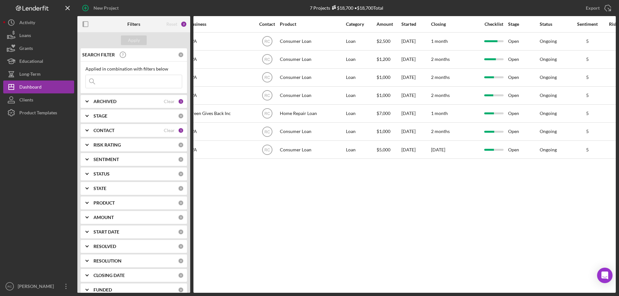
scroll to position [0, 349]
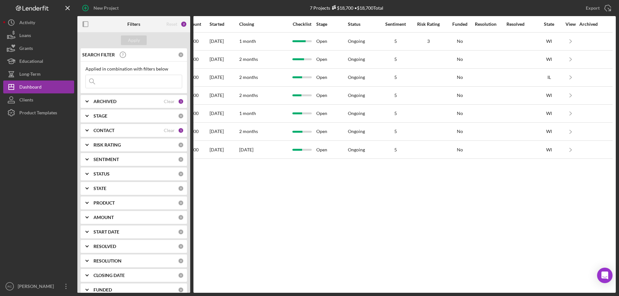
click at [612, 285] on div "Activity Client Overview Business Contact Product Category Amount Started Closi…" at bounding box center [405, 154] width 423 height 277
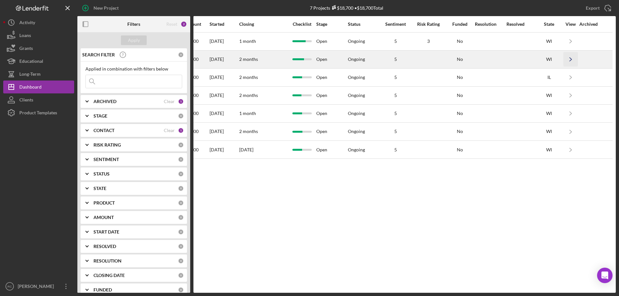
click at [570, 59] on icon "Icon/Navigate" at bounding box center [571, 59] width 15 height 15
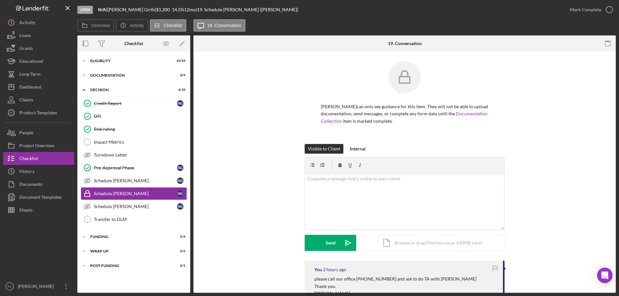
scroll to position [83, 0]
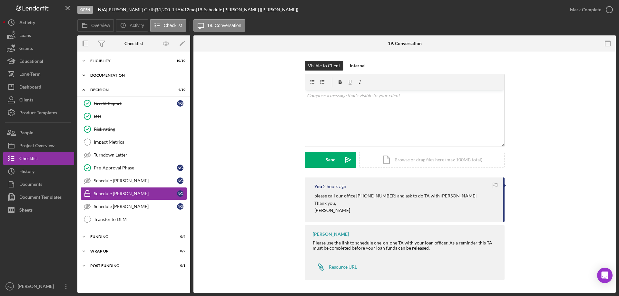
click at [105, 77] on div "Documentation" at bounding box center [136, 76] width 92 height 4
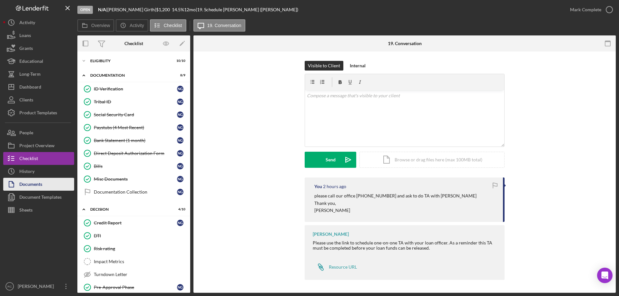
click at [38, 186] on div "Documents" at bounding box center [30, 185] width 23 height 15
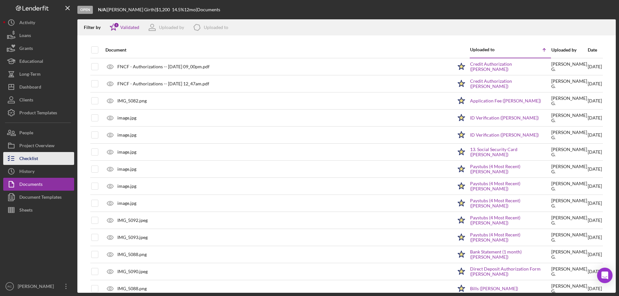
click at [30, 158] on div "Checklist" at bounding box center [28, 159] width 19 height 15
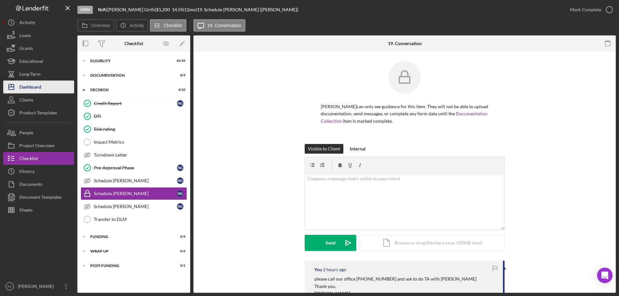
click at [34, 87] on div "Dashboard" at bounding box center [30, 88] width 22 height 15
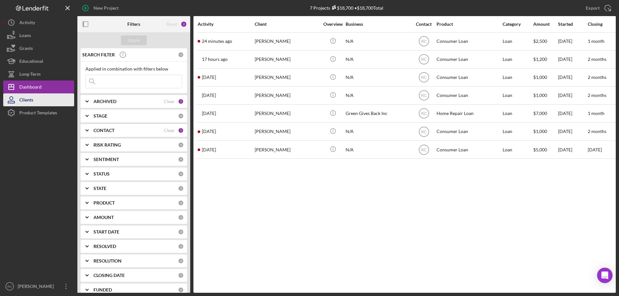
click at [23, 102] on div "Clients" at bounding box center [26, 101] width 14 height 15
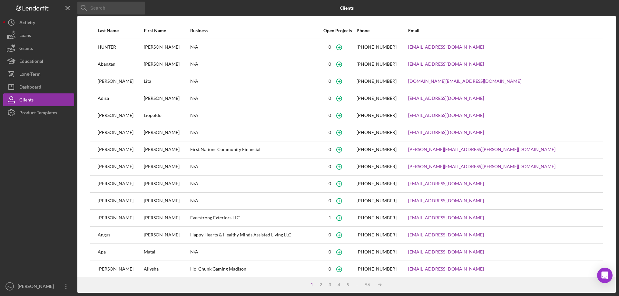
click at [121, 8] on input at bounding box center [111, 8] width 68 height 13
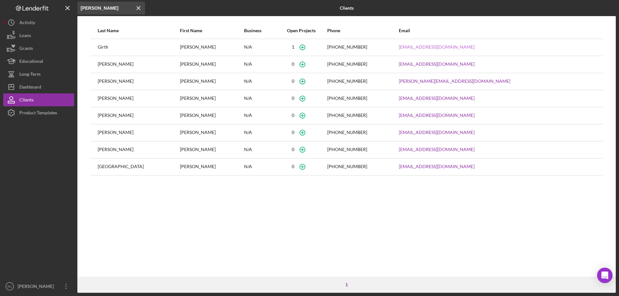
type input "nicole"
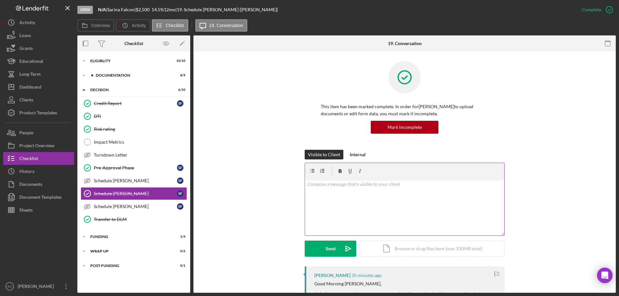
click at [344, 183] on p at bounding box center [405, 184] width 196 height 7
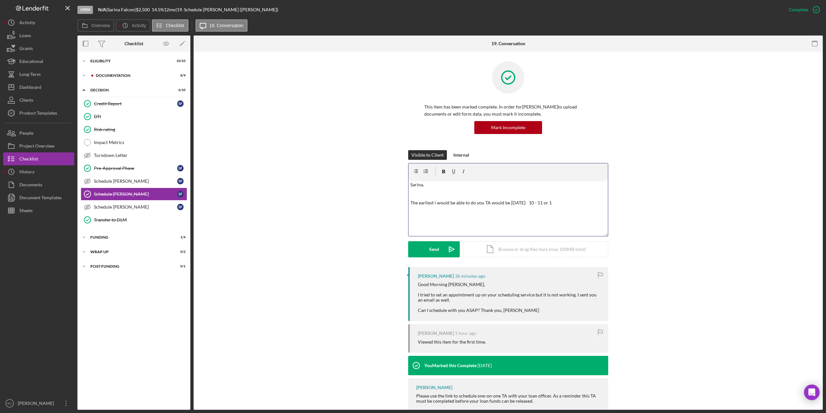
click at [564, 201] on p "The earliest i would be able to do you TA would be [DATE]- 10 - 11 or 1" at bounding box center [508, 202] width 196 height 7
click at [434, 249] on div "Send" at bounding box center [434, 249] width 10 height 16
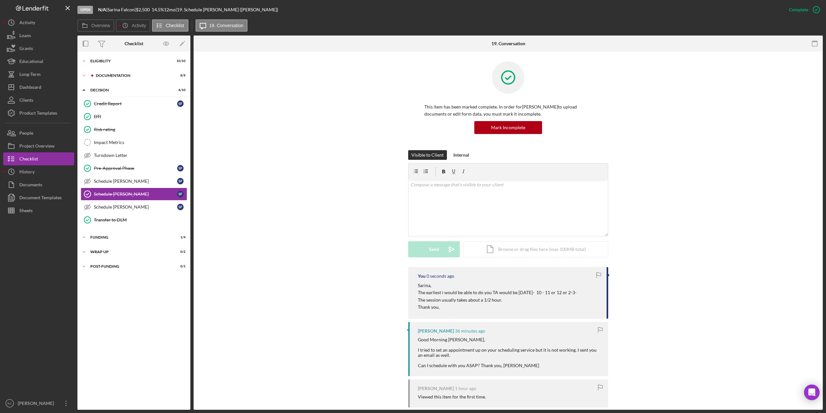
scroll to position [0, 0]
